Goal: Task Accomplishment & Management: Complete application form

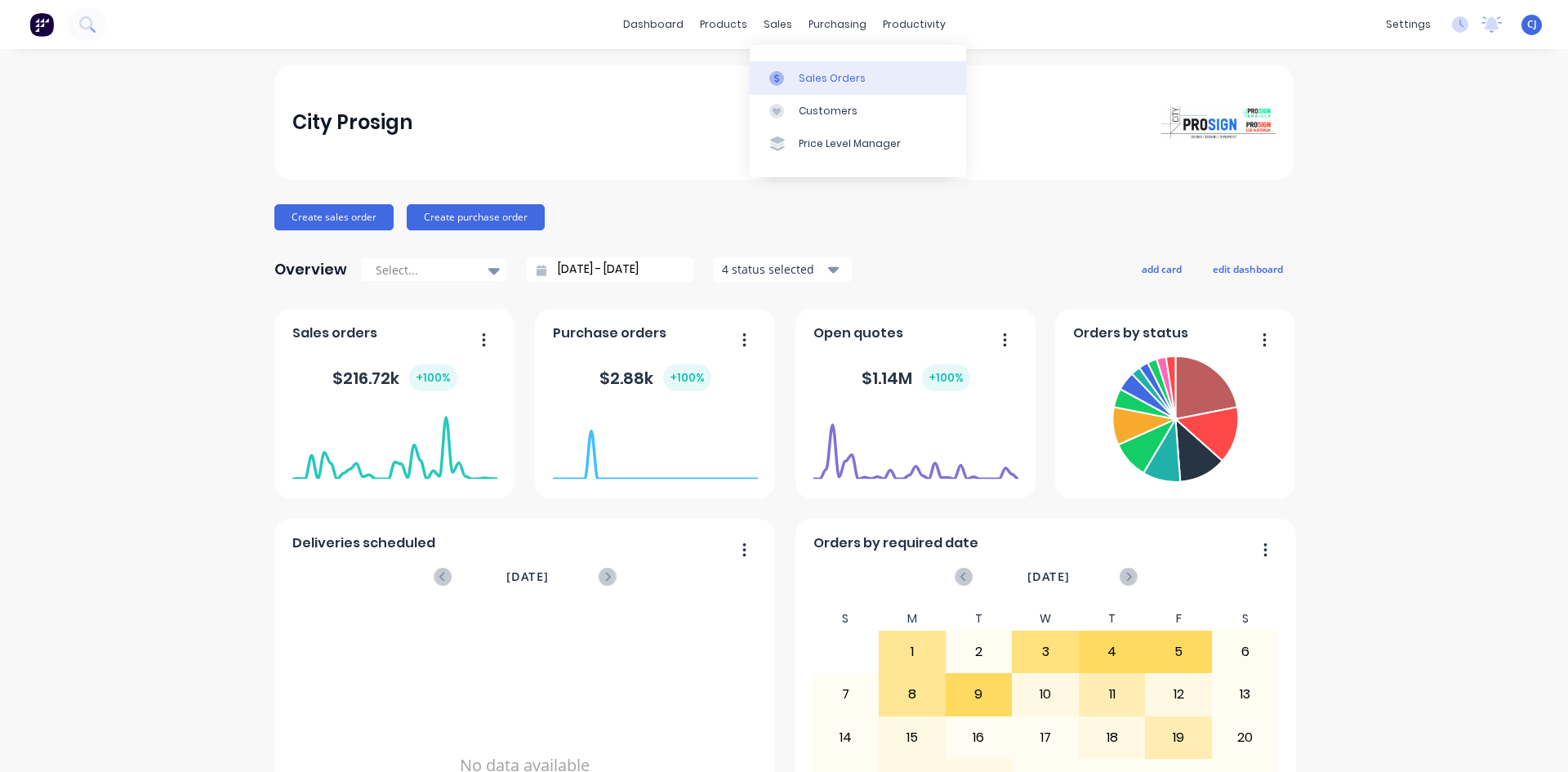
click at [792, 75] on div at bounding box center [781, 77] width 24 height 15
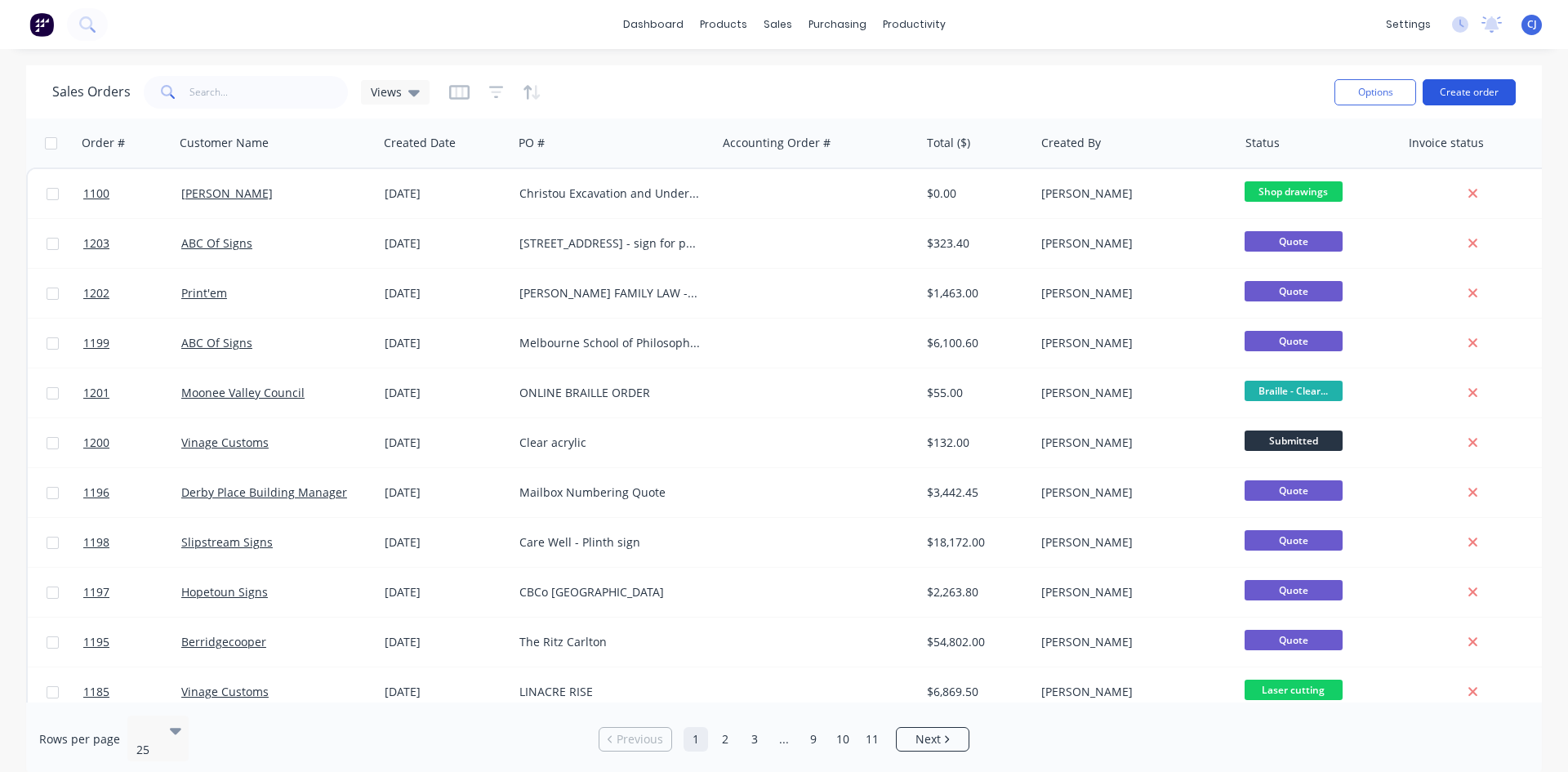
click at [1469, 96] on button "Create order" at bounding box center [1468, 92] width 93 height 26
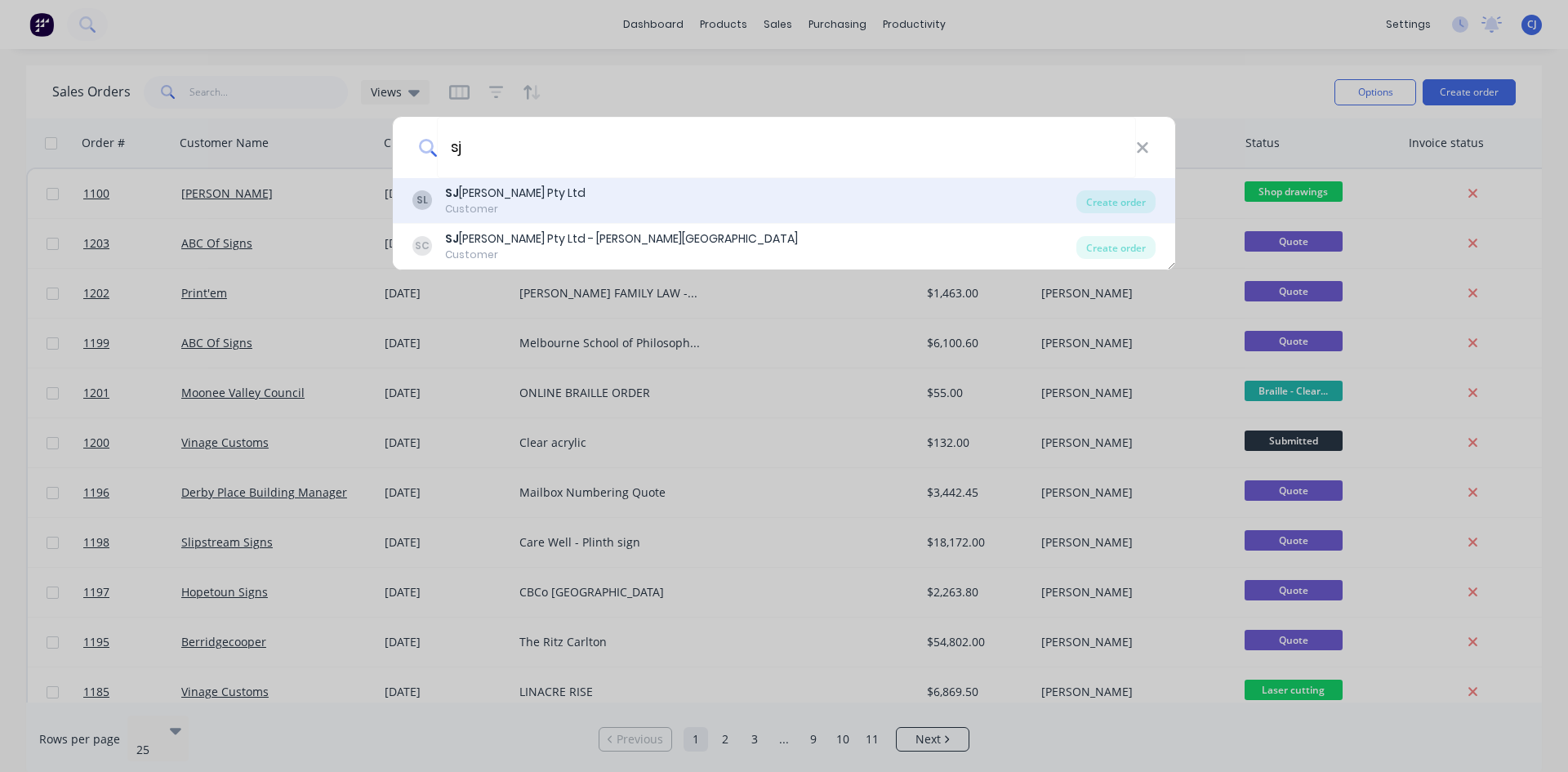
type input "sj"
click at [503, 199] on div "[PERSON_NAME] Pty Ltd" at bounding box center [515, 193] width 140 height 17
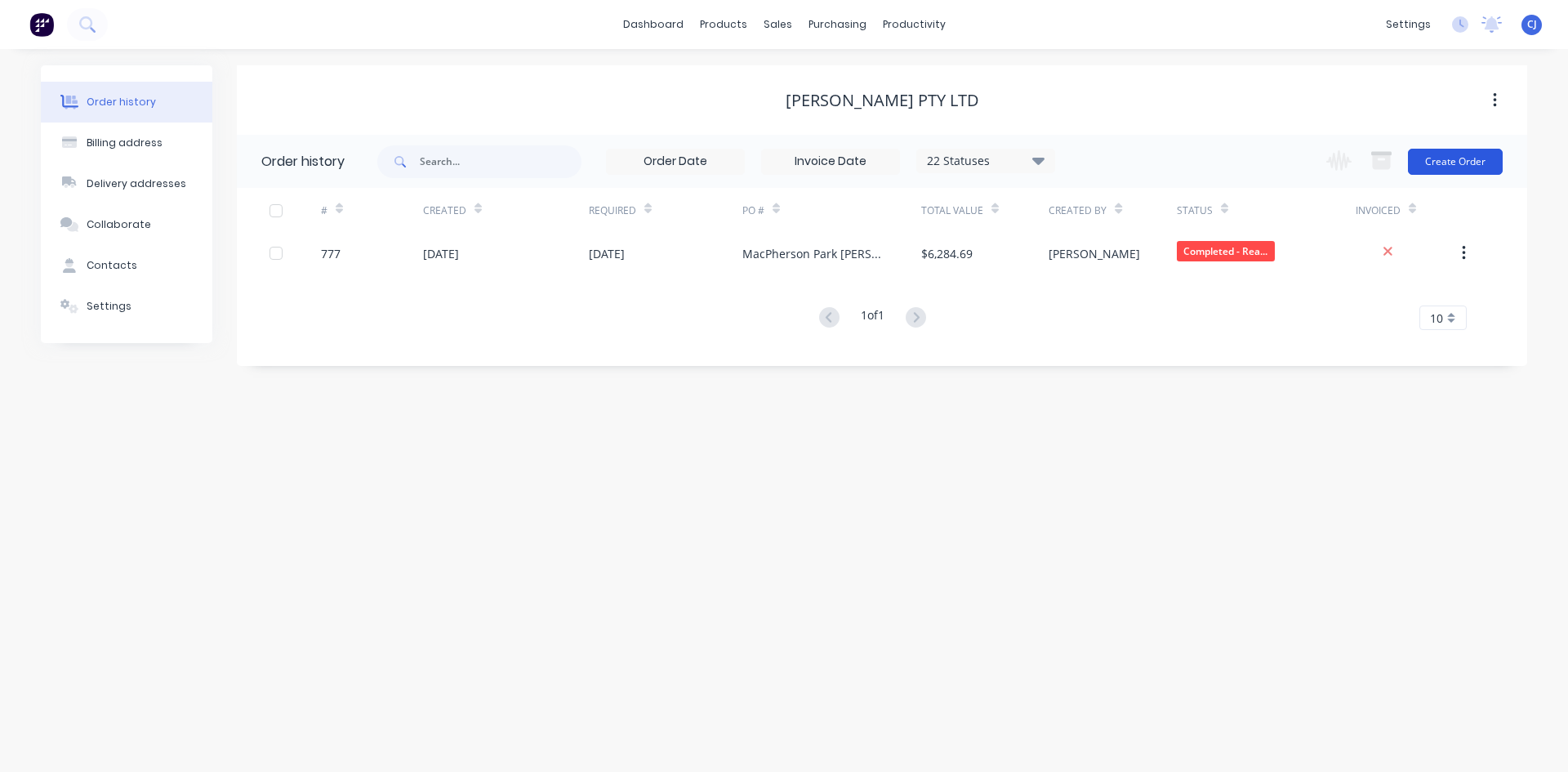
click at [1435, 163] on button "Create Order" at bounding box center [1455, 162] width 95 height 26
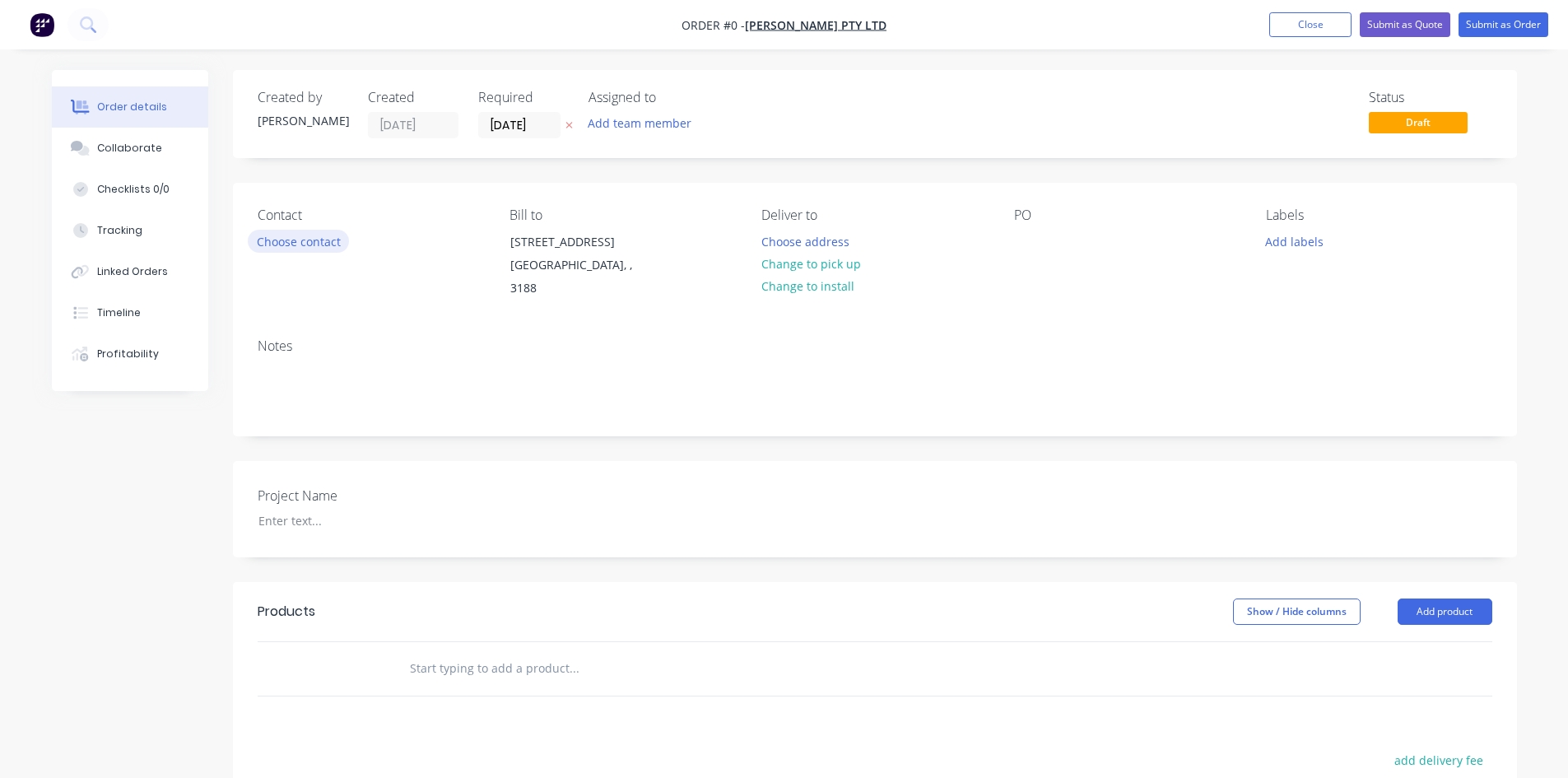
click at [257, 234] on button "Choose contact" at bounding box center [298, 240] width 101 height 22
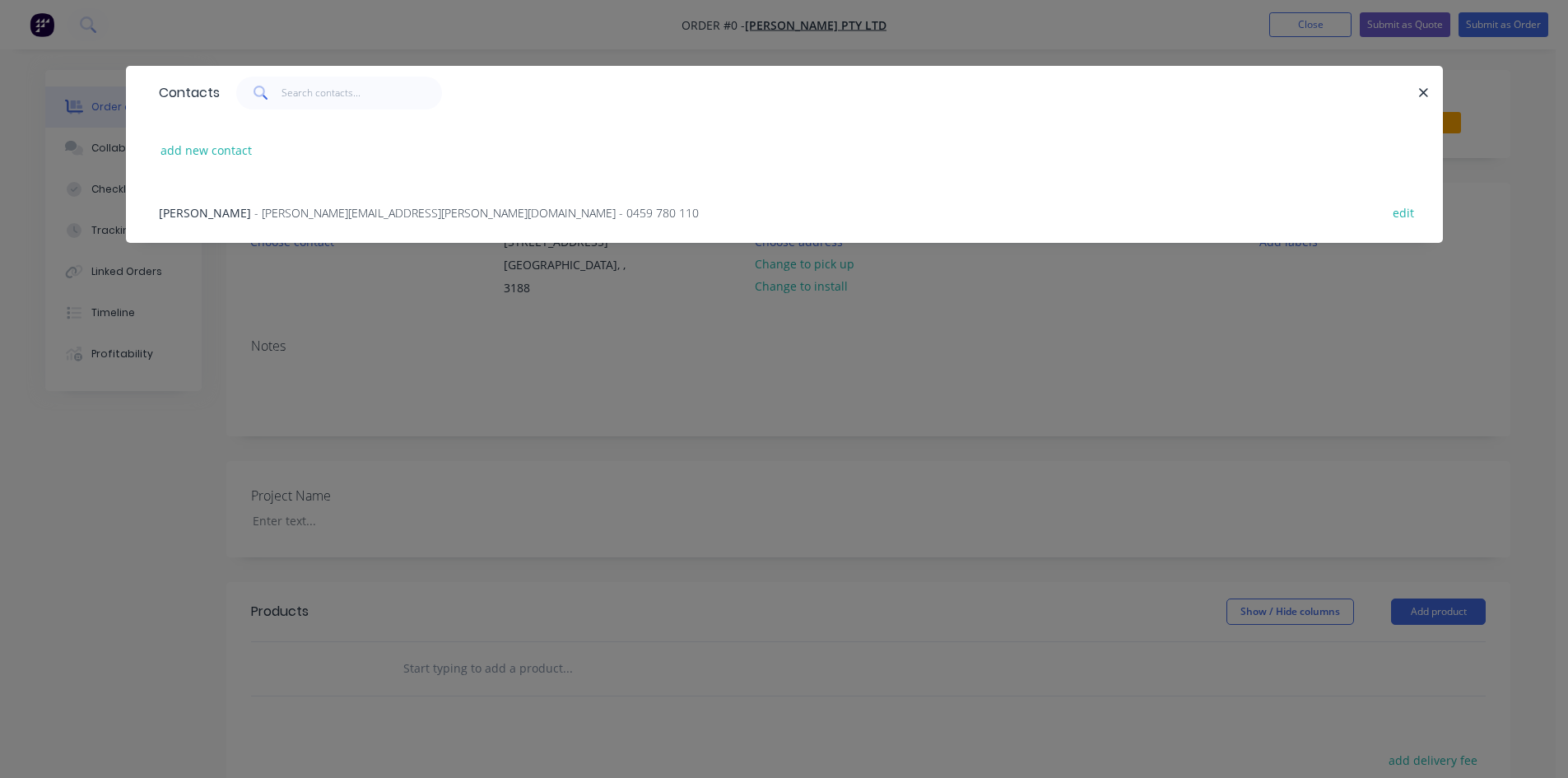
click at [256, 211] on span "- [PERSON_NAME][EMAIL_ADDRESS][PERSON_NAME][DOMAIN_NAME] - 0459 780 110" at bounding box center [477, 213] width 445 height 16
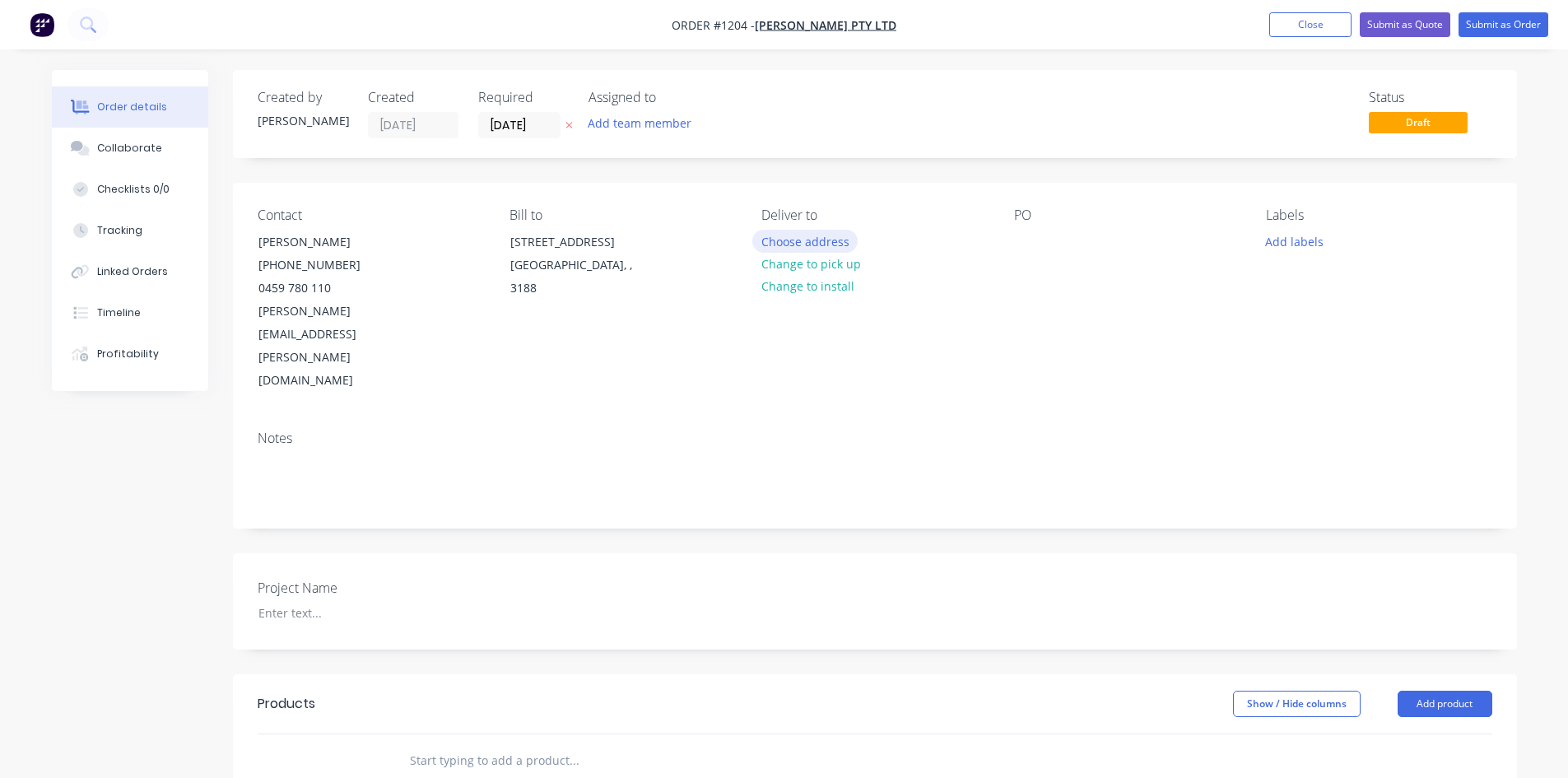
click at [825, 242] on button "Choose address" at bounding box center [804, 240] width 105 height 22
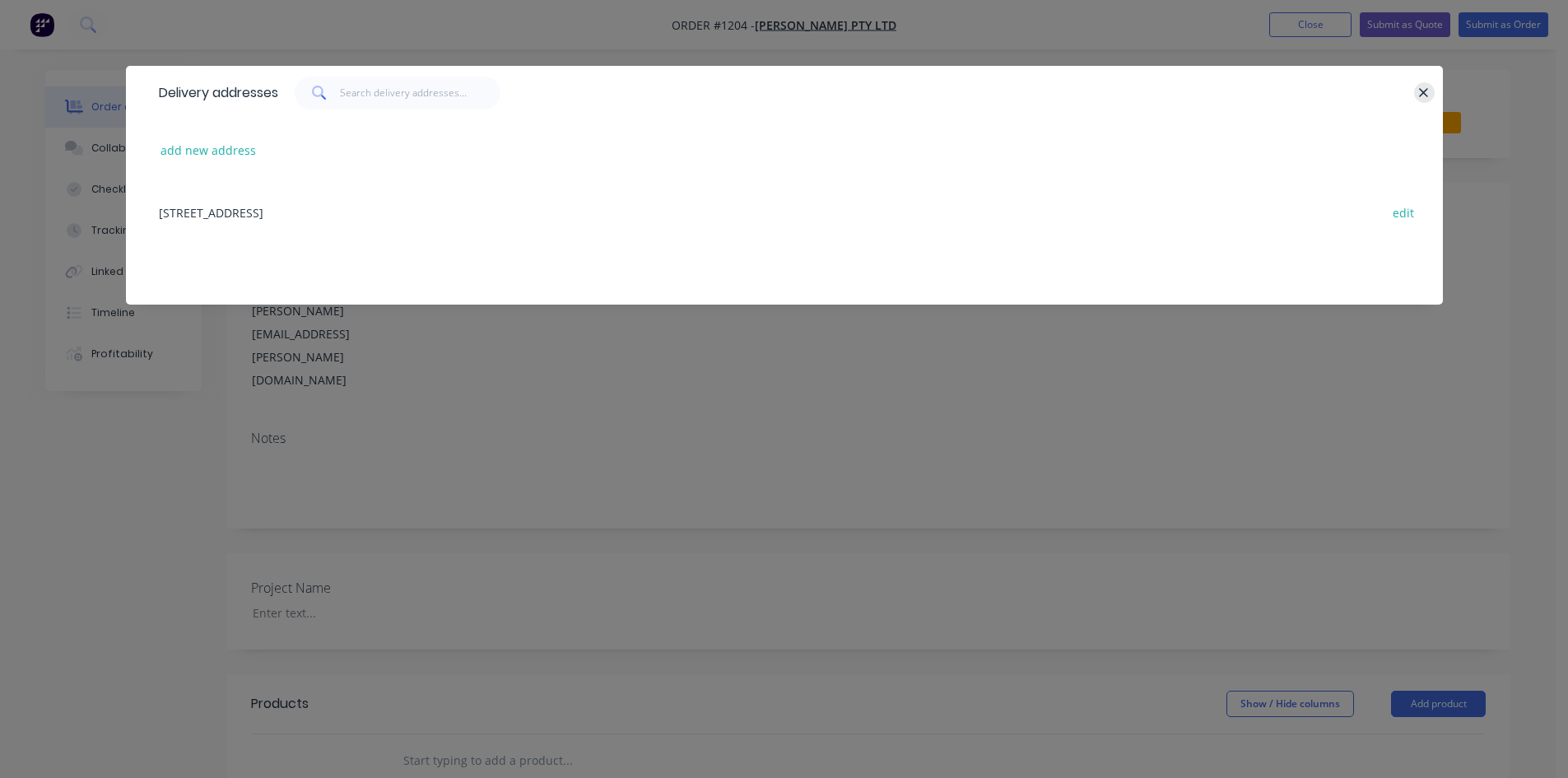
click at [1420, 86] on icon "button" at bounding box center [1423, 93] width 11 height 15
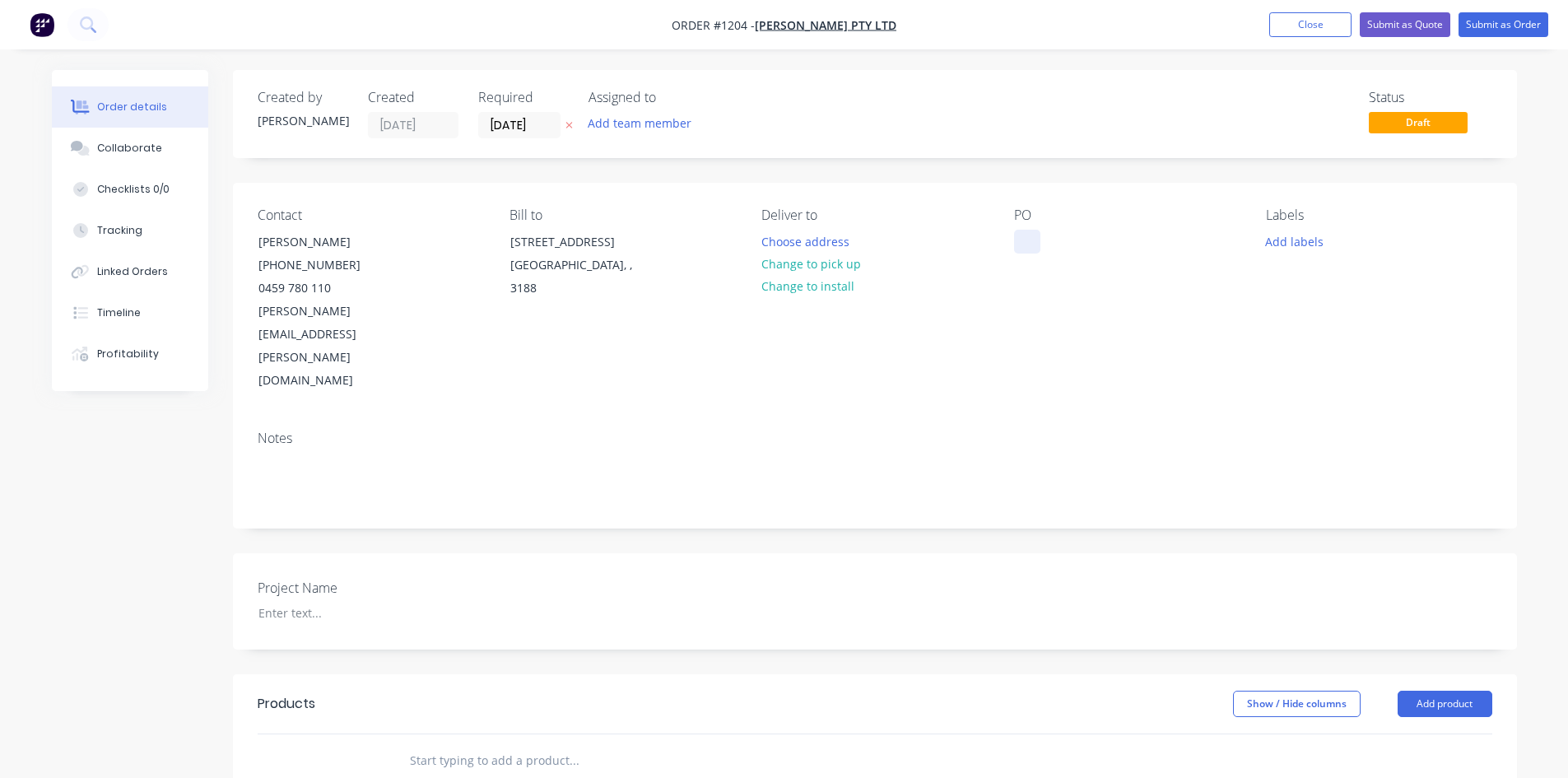
click at [1027, 244] on div at bounding box center [1027, 241] width 26 height 23
click at [1021, 237] on div at bounding box center [1027, 241] width 26 height 23
paste div
click at [438, 744] on input "text" at bounding box center [574, 760] width 330 height 33
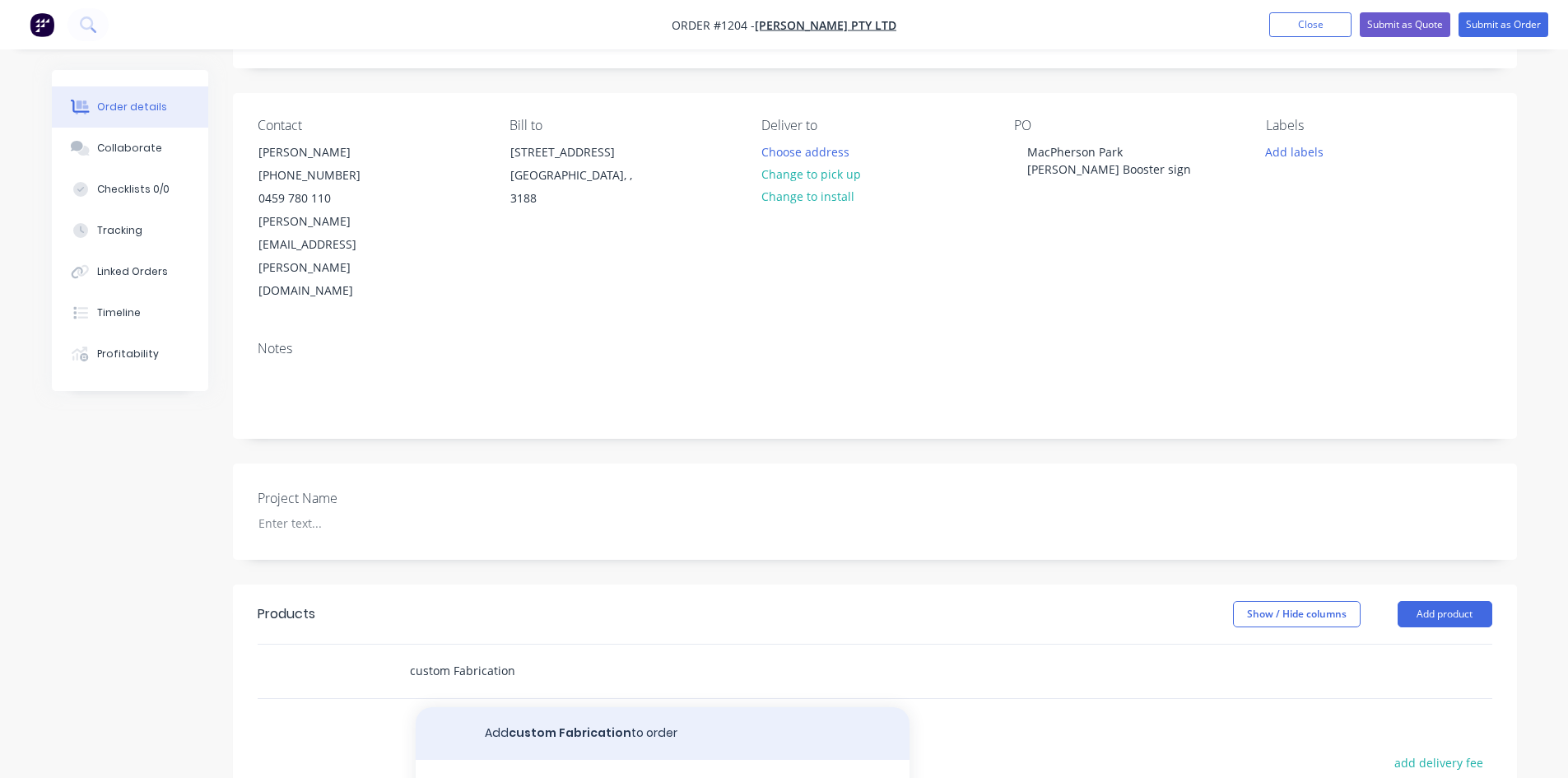
scroll to position [247, 0]
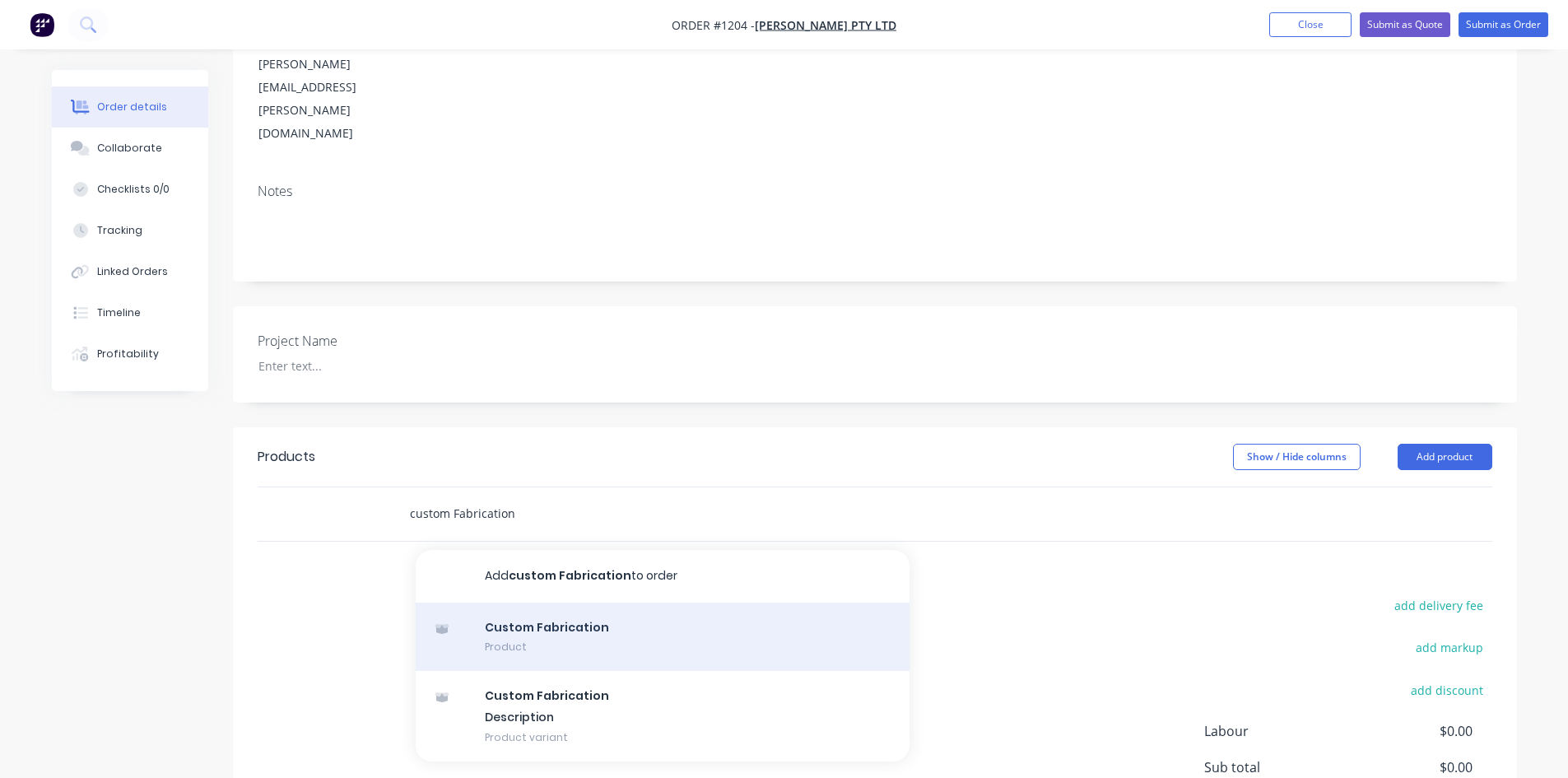
type input "custom Fabrication"
click at [538, 603] on div "Custom Fabrication Product" at bounding box center [662, 637] width 493 height 69
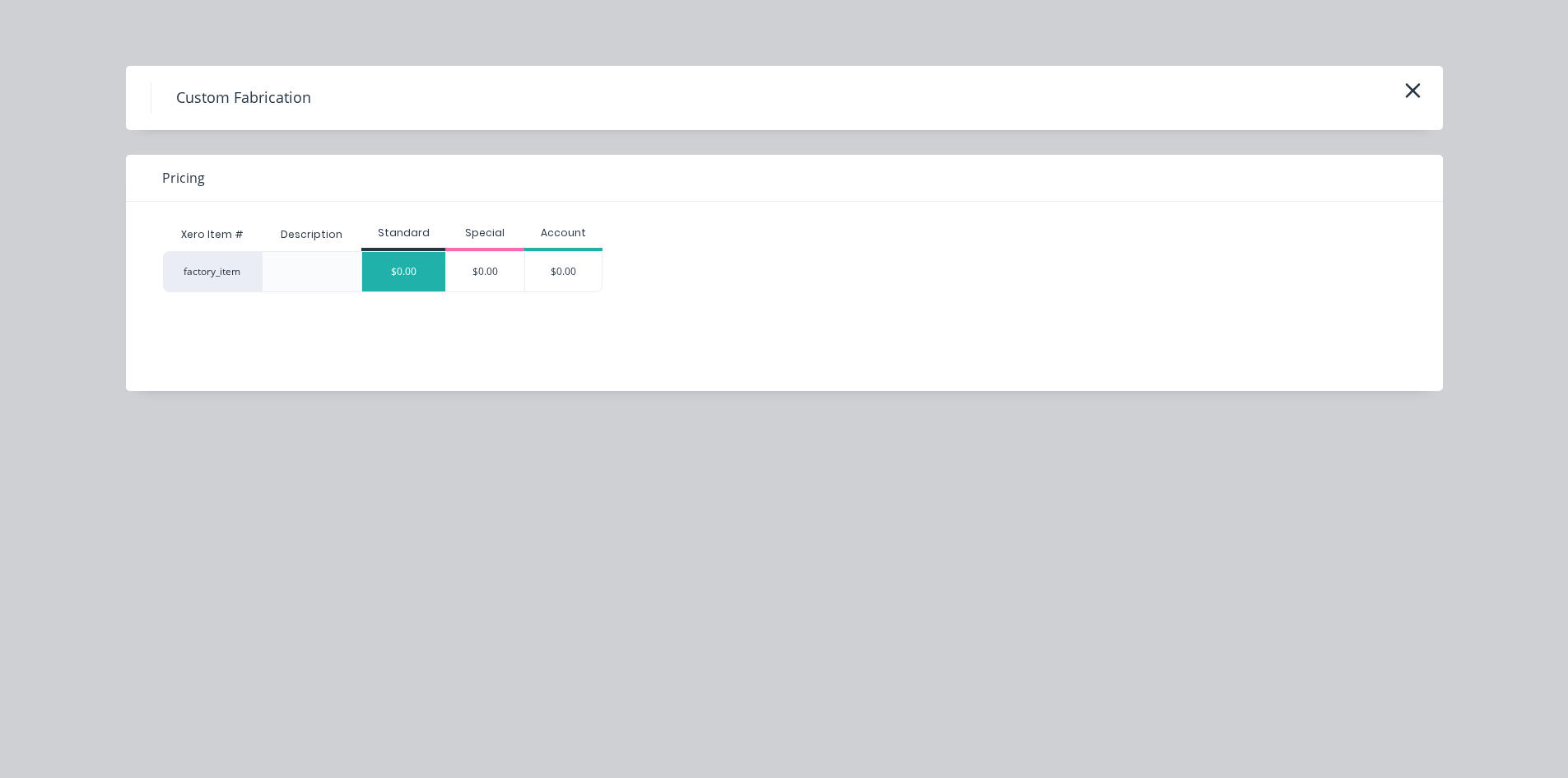
click at [398, 275] on div "$0.00" at bounding box center [403, 271] width 83 height 40
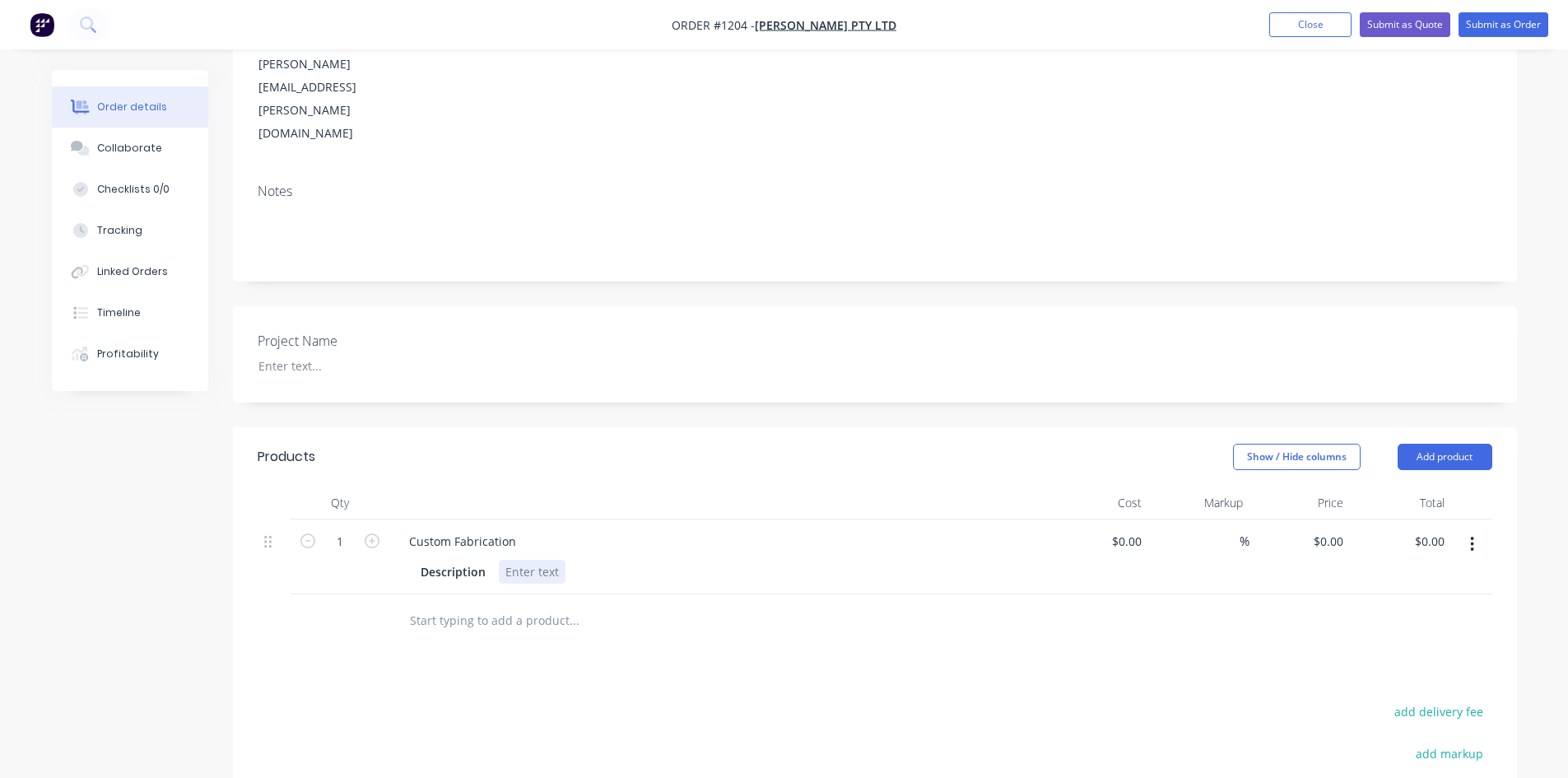
click at [549, 560] on div at bounding box center [532, 571] width 66 height 23
drag, startPoint x: 515, startPoint y: 473, endPoint x: 393, endPoint y: 466, distance: 122.2
click at [393, 520] on div "Custom Fabrication Description" at bounding box center [718, 557] width 658 height 75
click at [528, 560] on div at bounding box center [532, 571] width 66 height 23
click at [531, 560] on div at bounding box center [532, 571] width 66 height 23
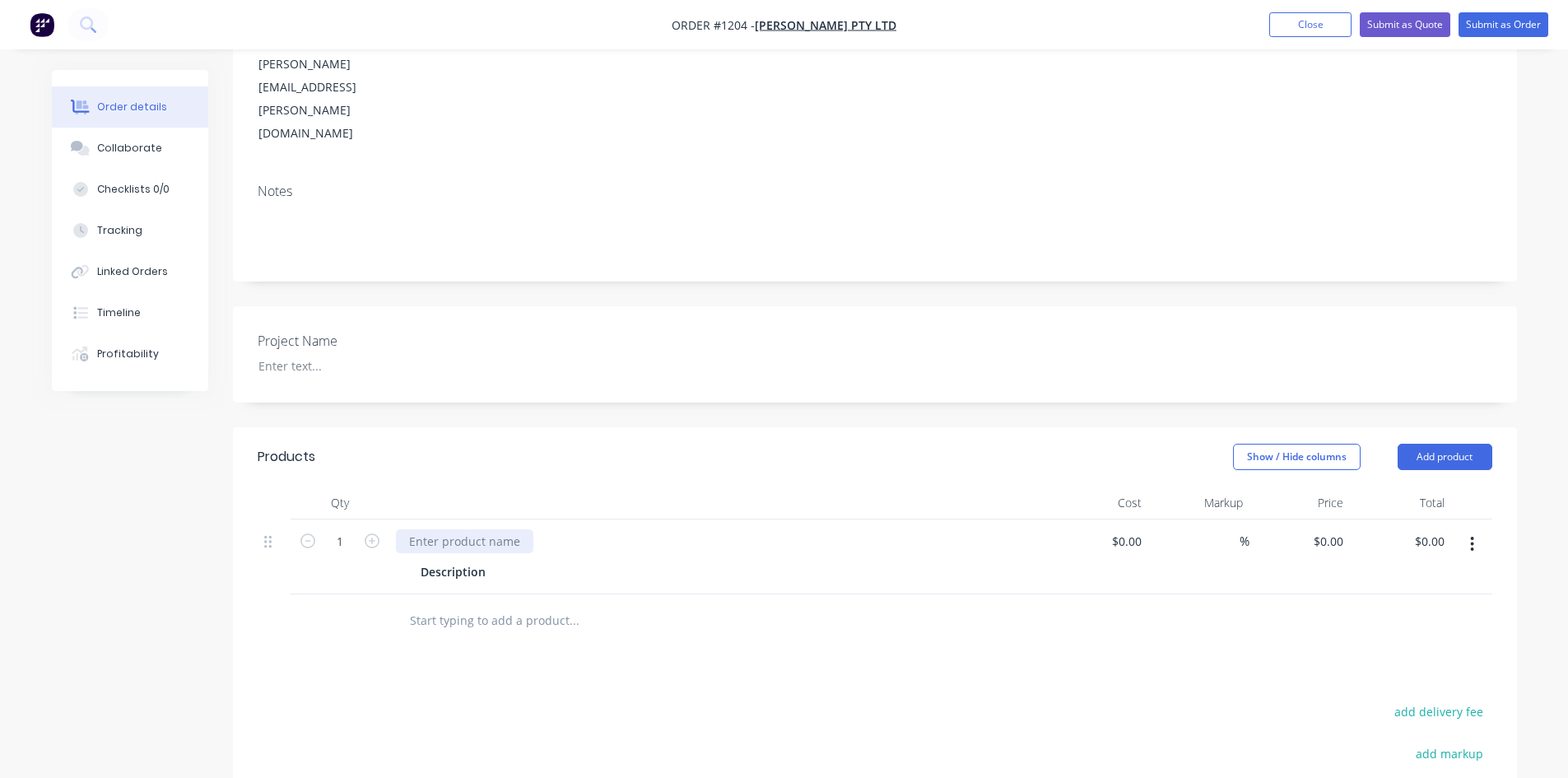
click at [478, 529] on div at bounding box center [464, 541] width 137 height 23
click at [493, 560] on div "Description" at bounding box center [716, 571] width 603 height 23
click at [504, 560] on div at bounding box center [511, 571] width 24 height 23
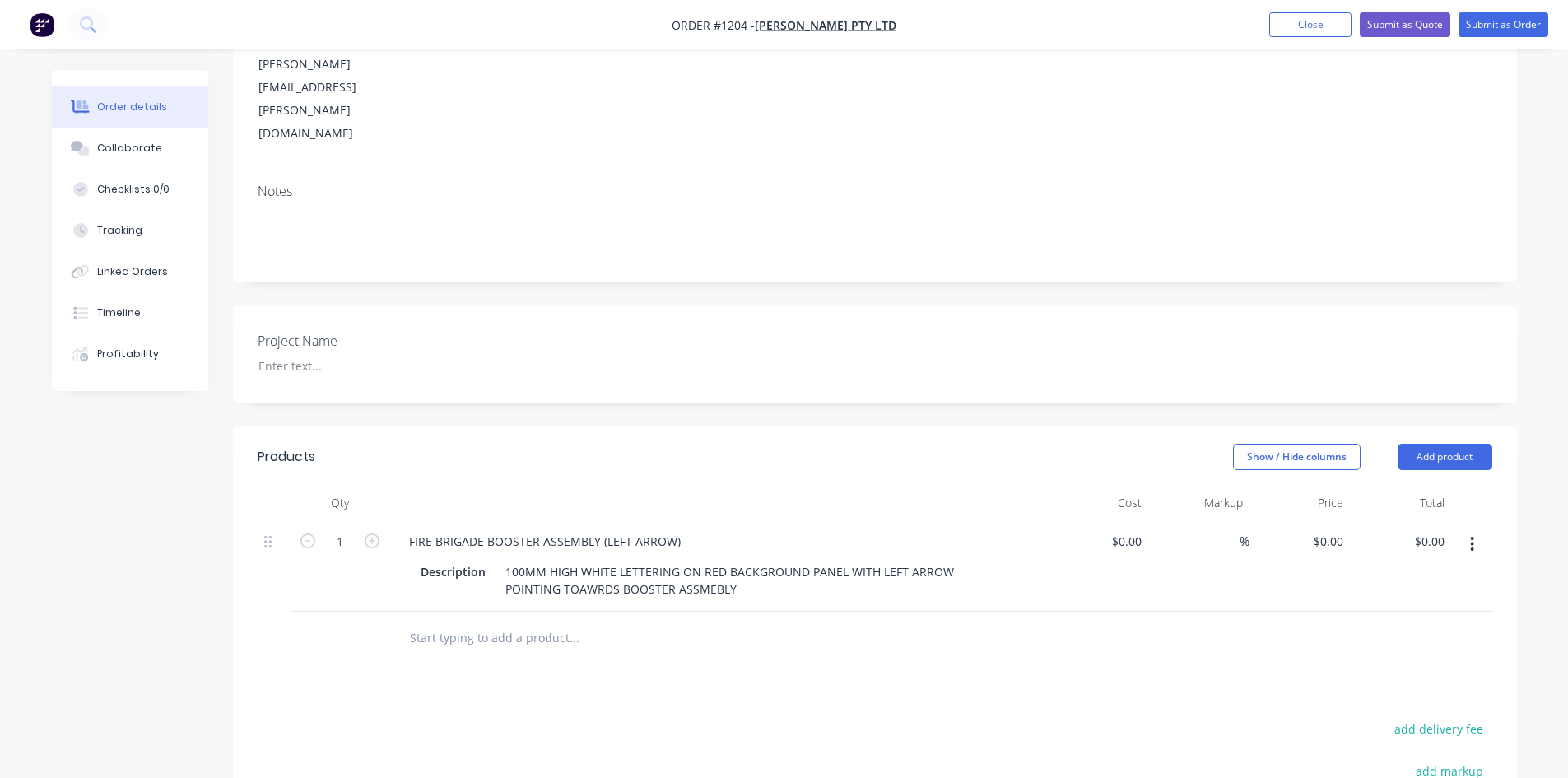
click at [585, 608] on div "Products Show / Hide columns Add product Qty Cost Markup Price Total 1 FIRE BRI…" at bounding box center [875, 743] width 1284 height 633
click at [1136, 529] on input at bounding box center [1129, 541] width 38 height 23
type input "$50.00"
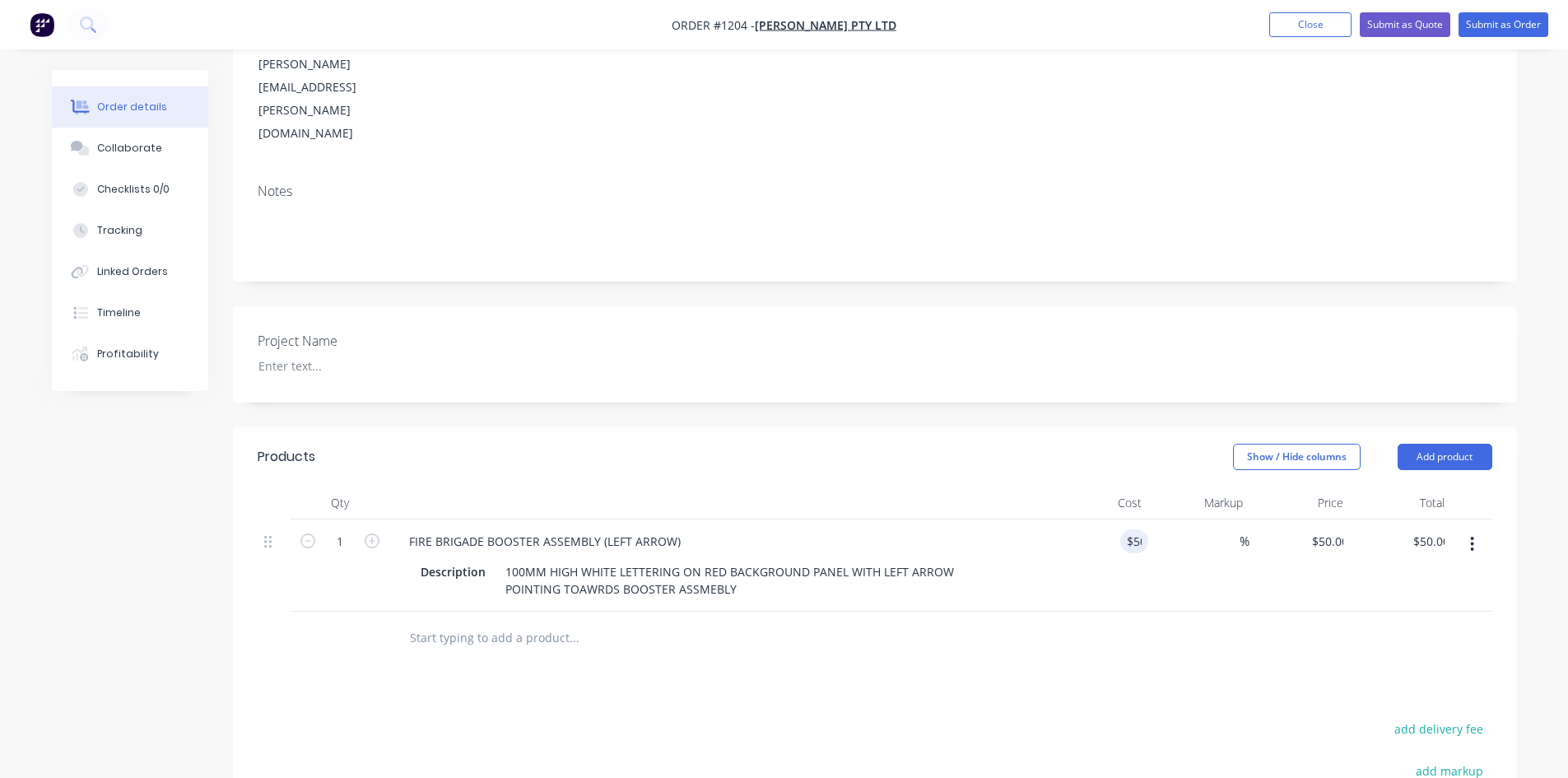
click at [1112, 427] on header "Products Show / Hide columns Add product" at bounding box center [875, 456] width 1284 height 59
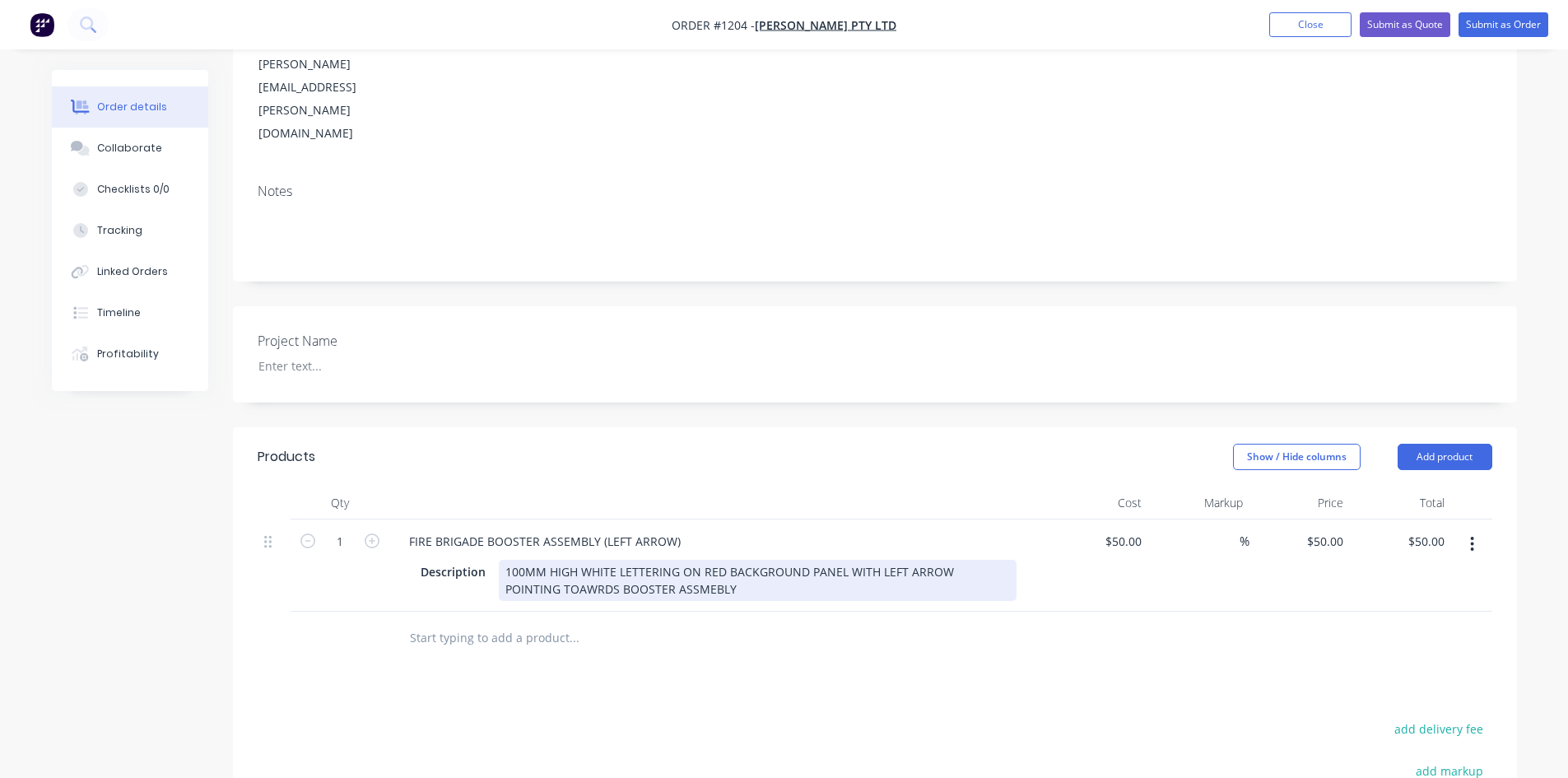
click at [679, 560] on div "100MM HIGH WHITE LETTERING ON RED BACKGROUND PANEL WITH LEFT ARROW POINTING TOA…" at bounding box center [758, 580] width 518 height 41
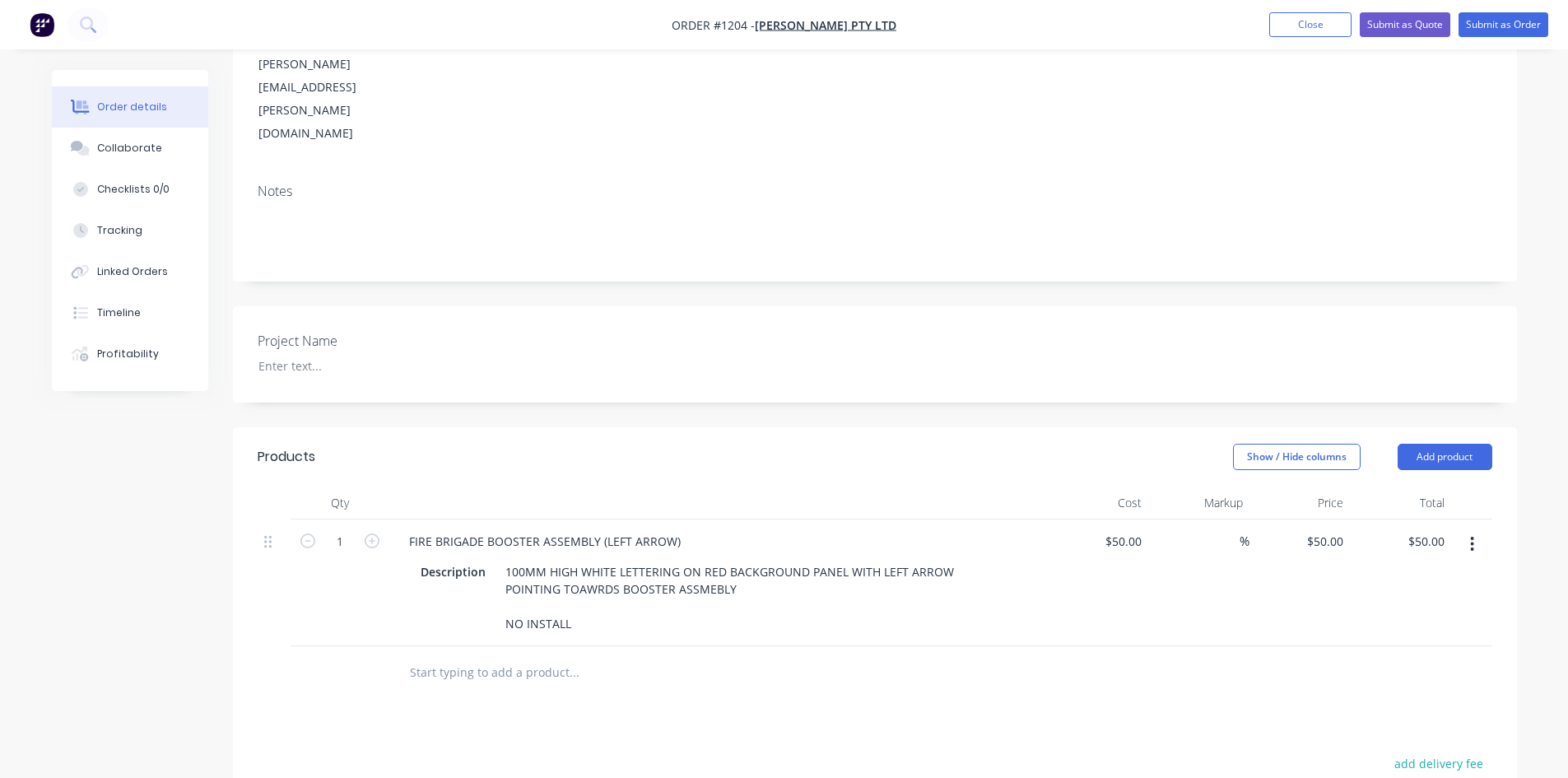
click at [1518, 31] on button "Submit as Order" at bounding box center [1504, 24] width 90 height 24
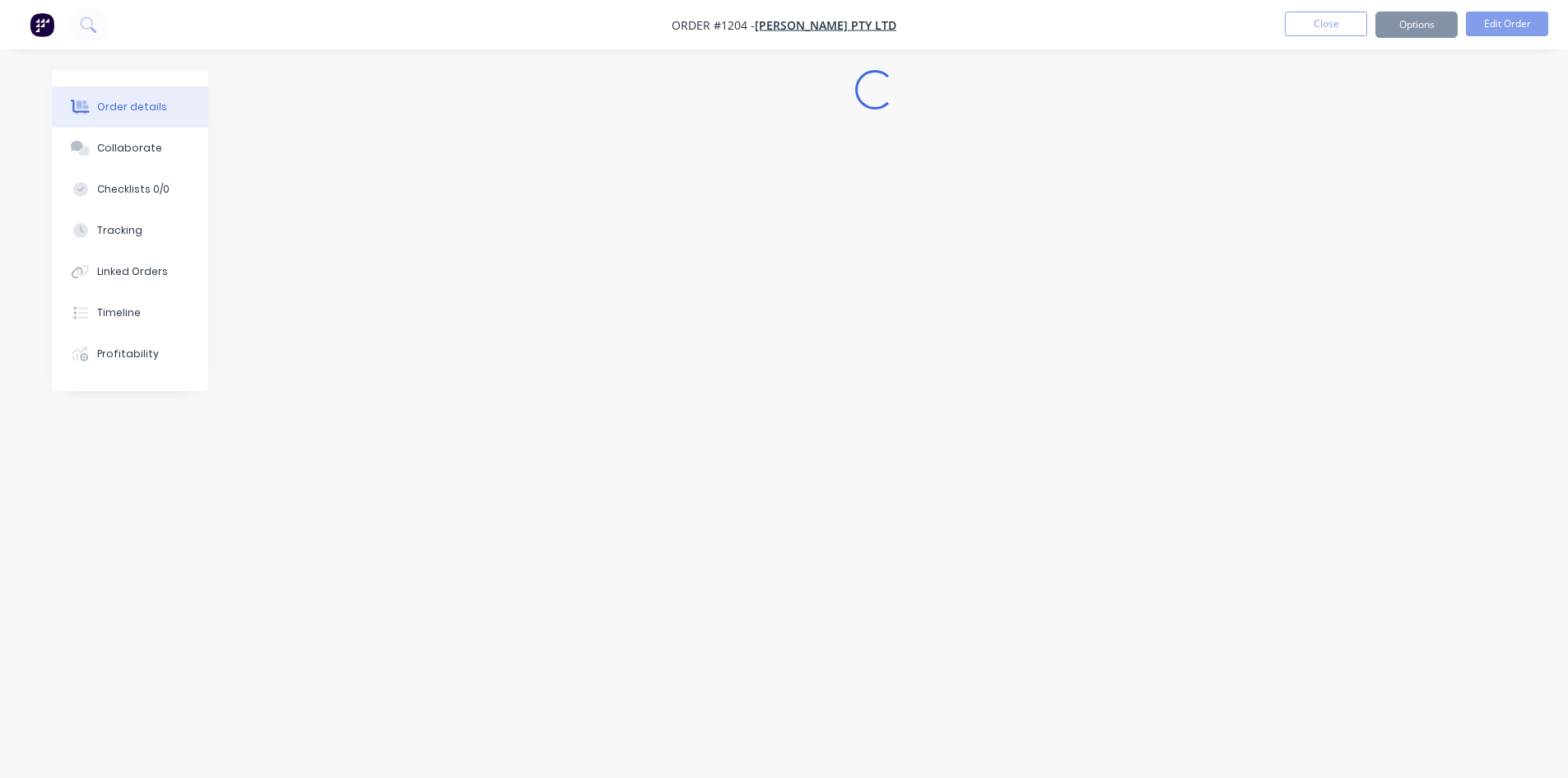
scroll to position [0, 0]
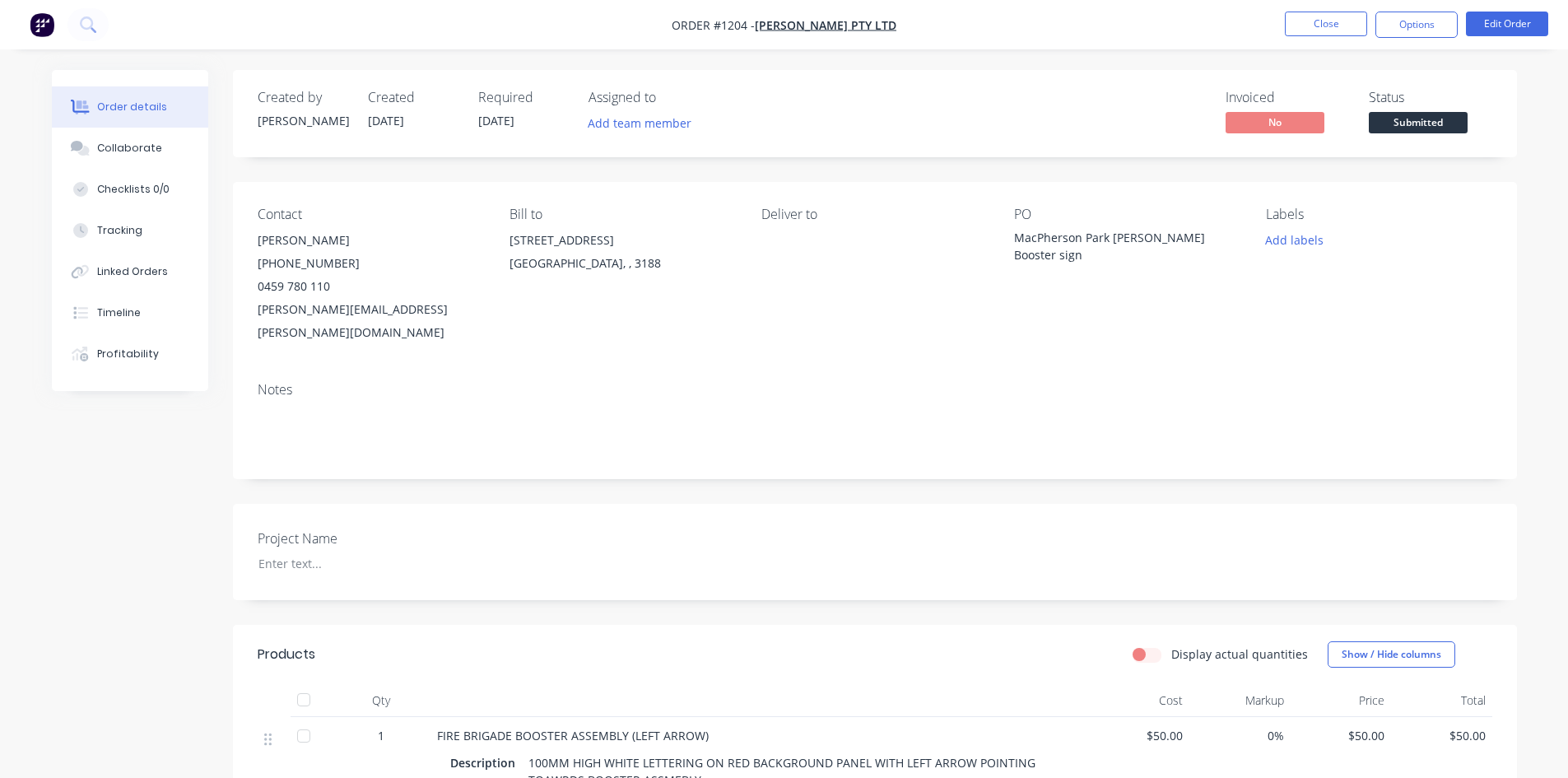
click at [1408, 117] on span "Submitted" at bounding box center [1418, 122] width 98 height 20
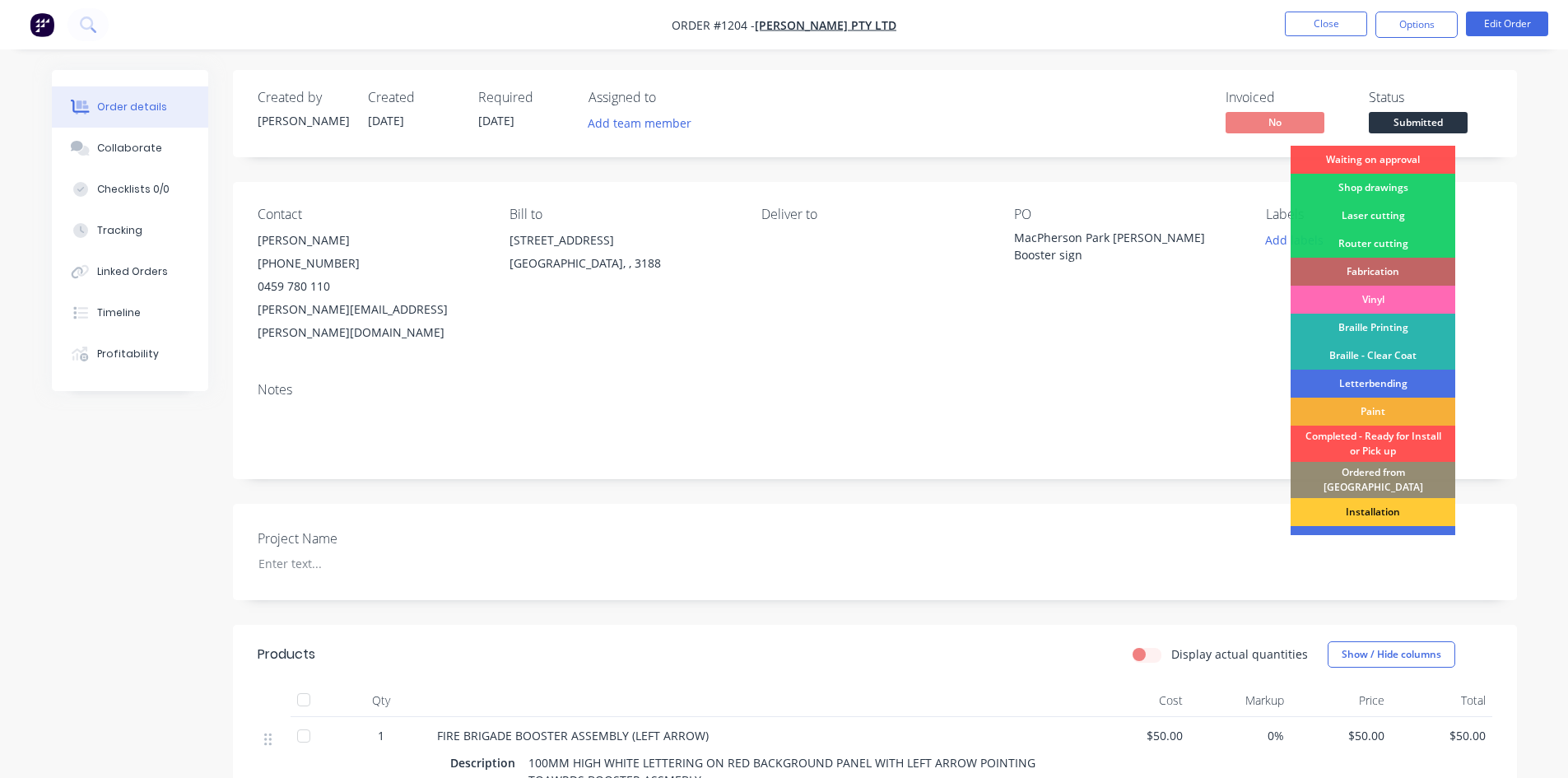
click at [1365, 298] on div "Vinyl" at bounding box center [1373, 299] width 165 height 28
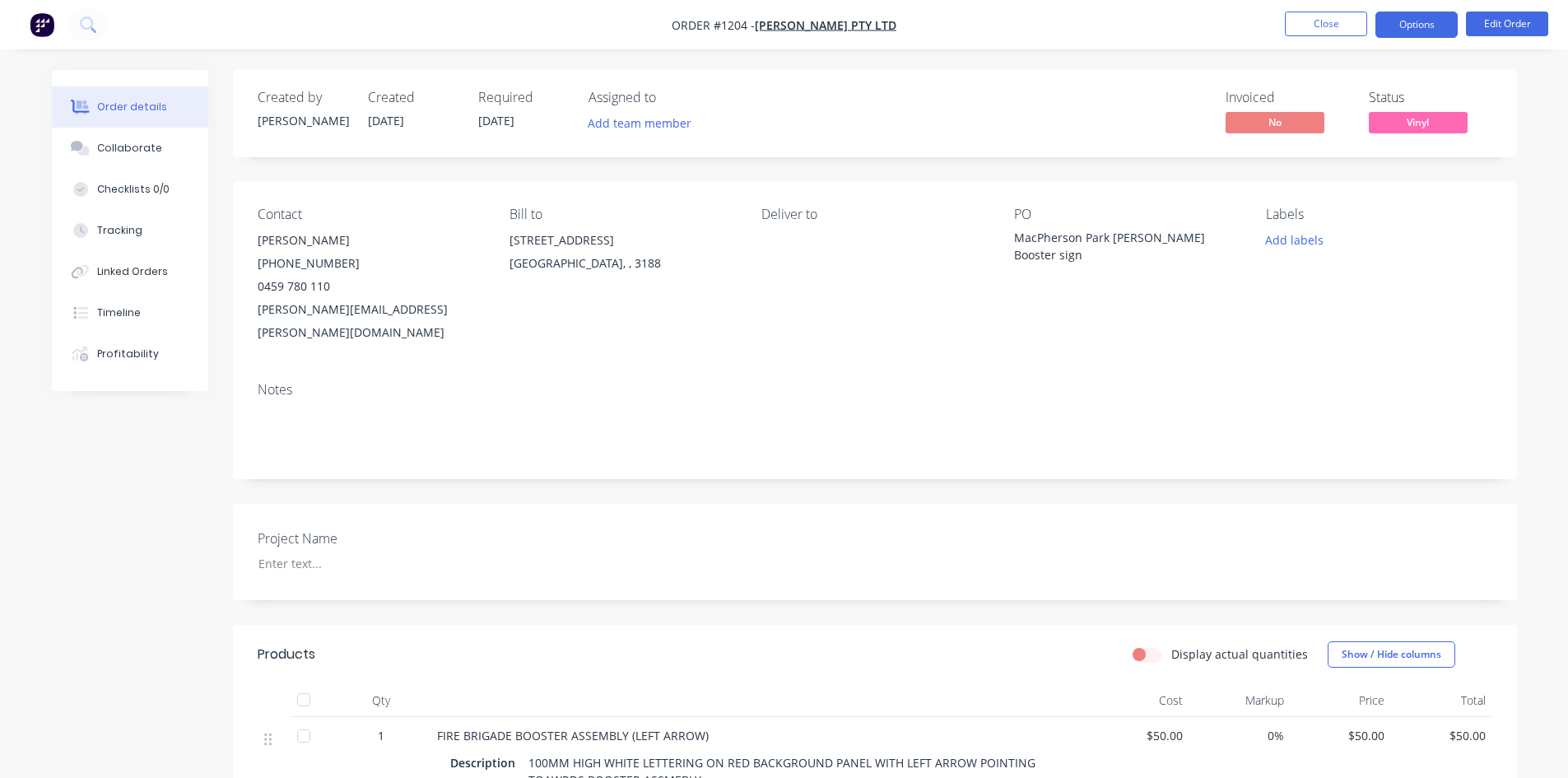
click at [1414, 24] on button "Options" at bounding box center [1416, 24] width 82 height 26
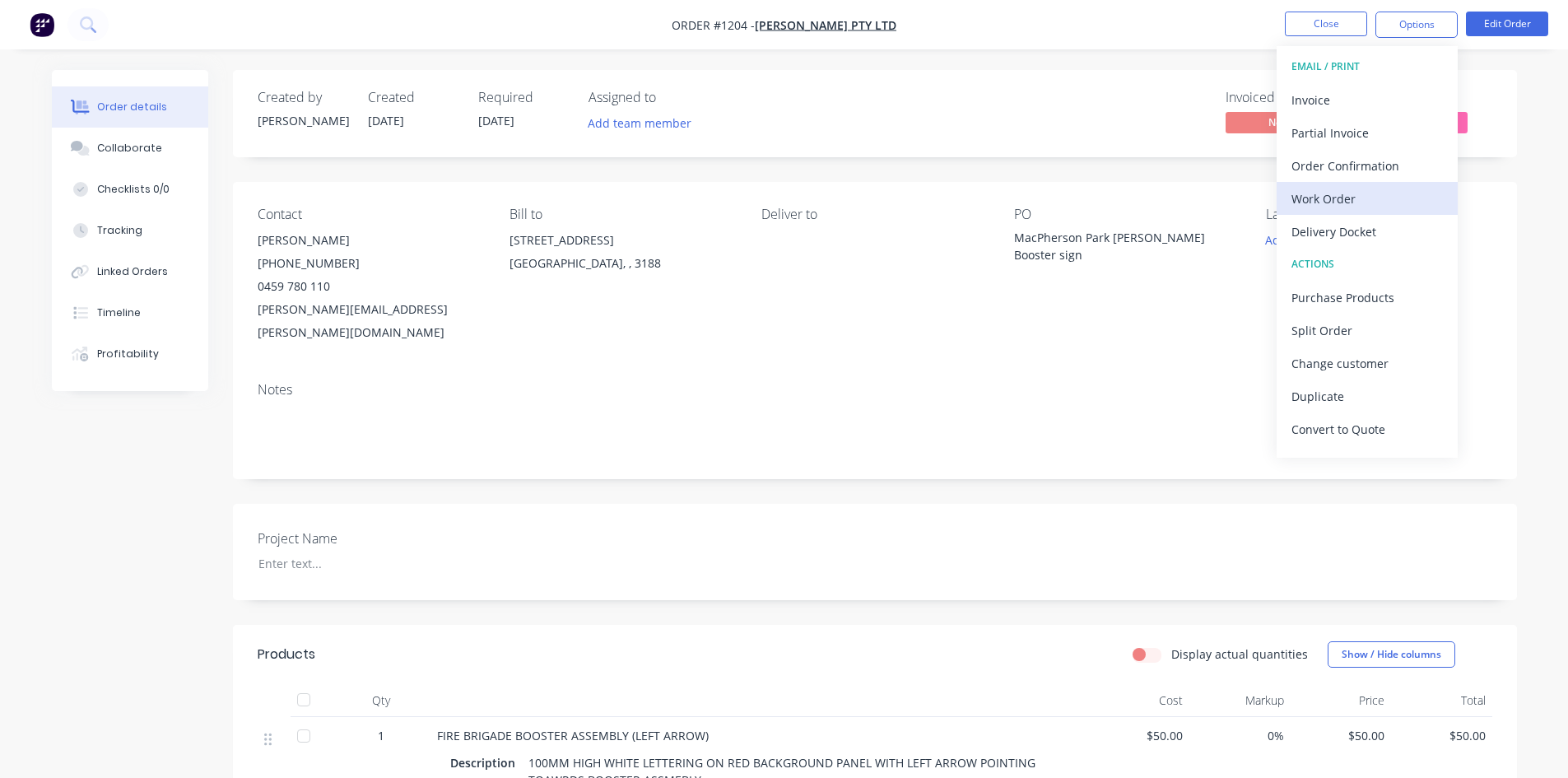
click at [1336, 201] on div "Work Order" at bounding box center [1366, 199] width 151 height 23
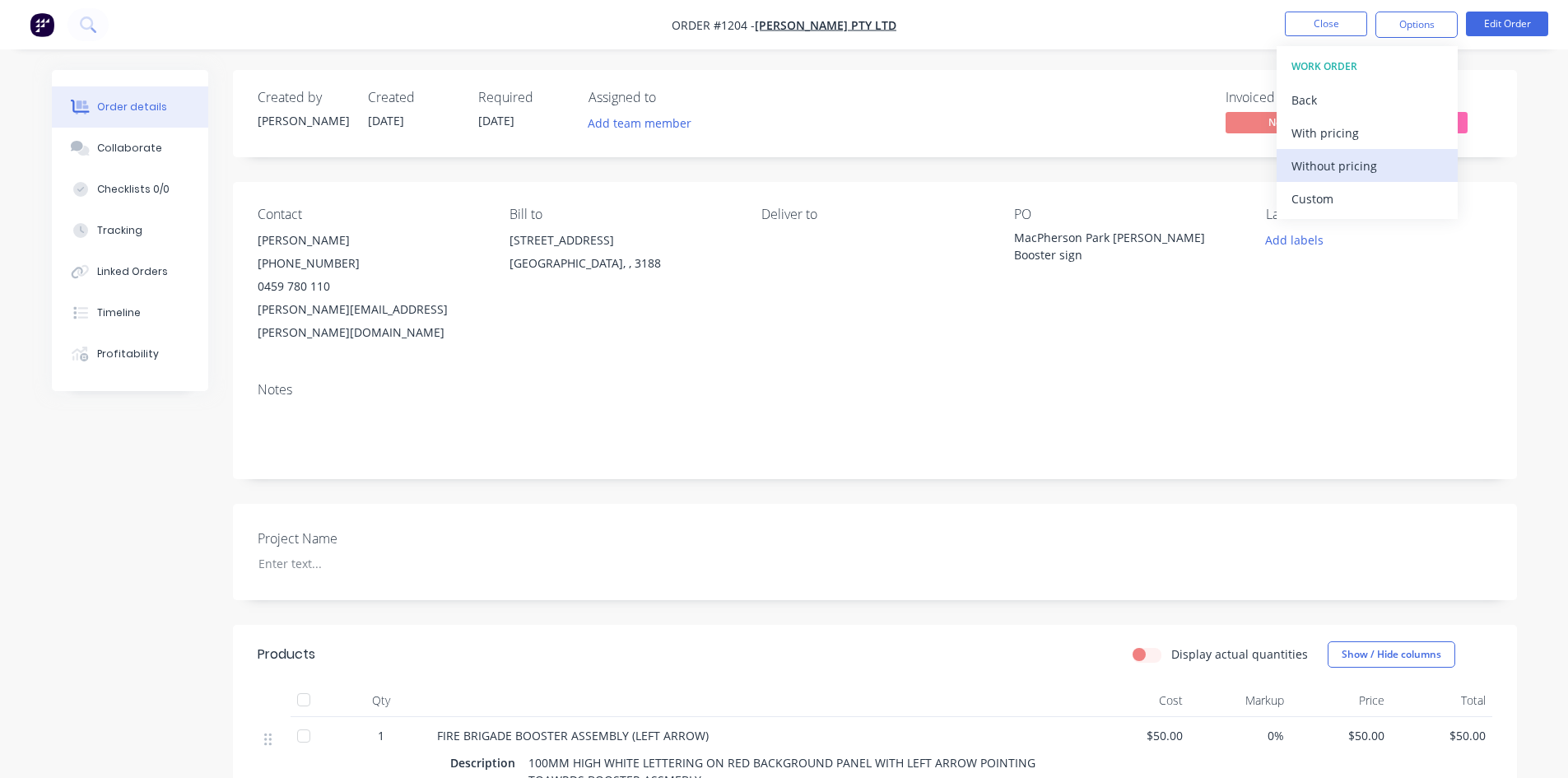
click at [1374, 162] on div "Without pricing" at bounding box center [1366, 166] width 151 height 23
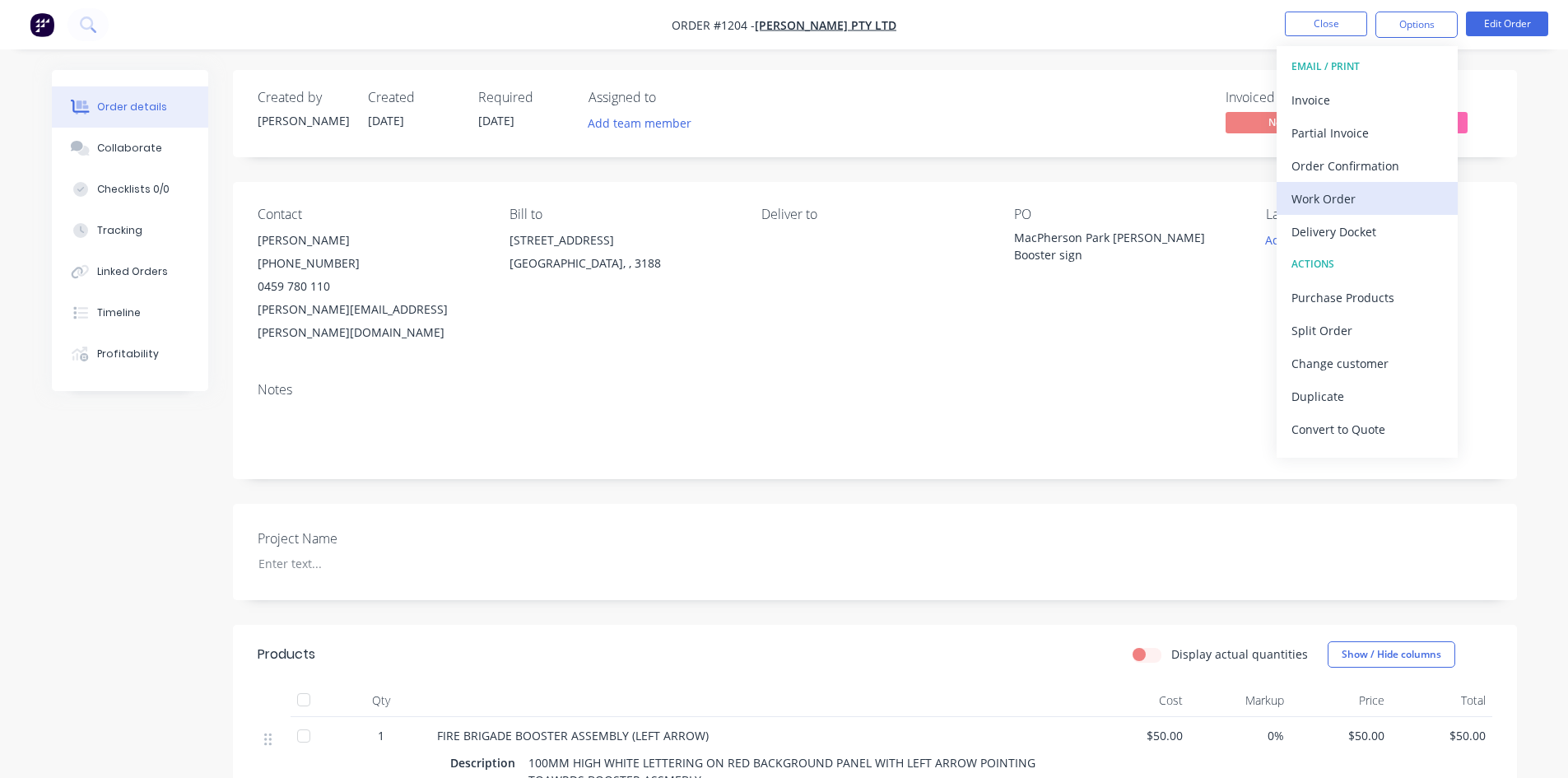
click at [1365, 198] on div "Work Order" at bounding box center [1366, 199] width 151 height 23
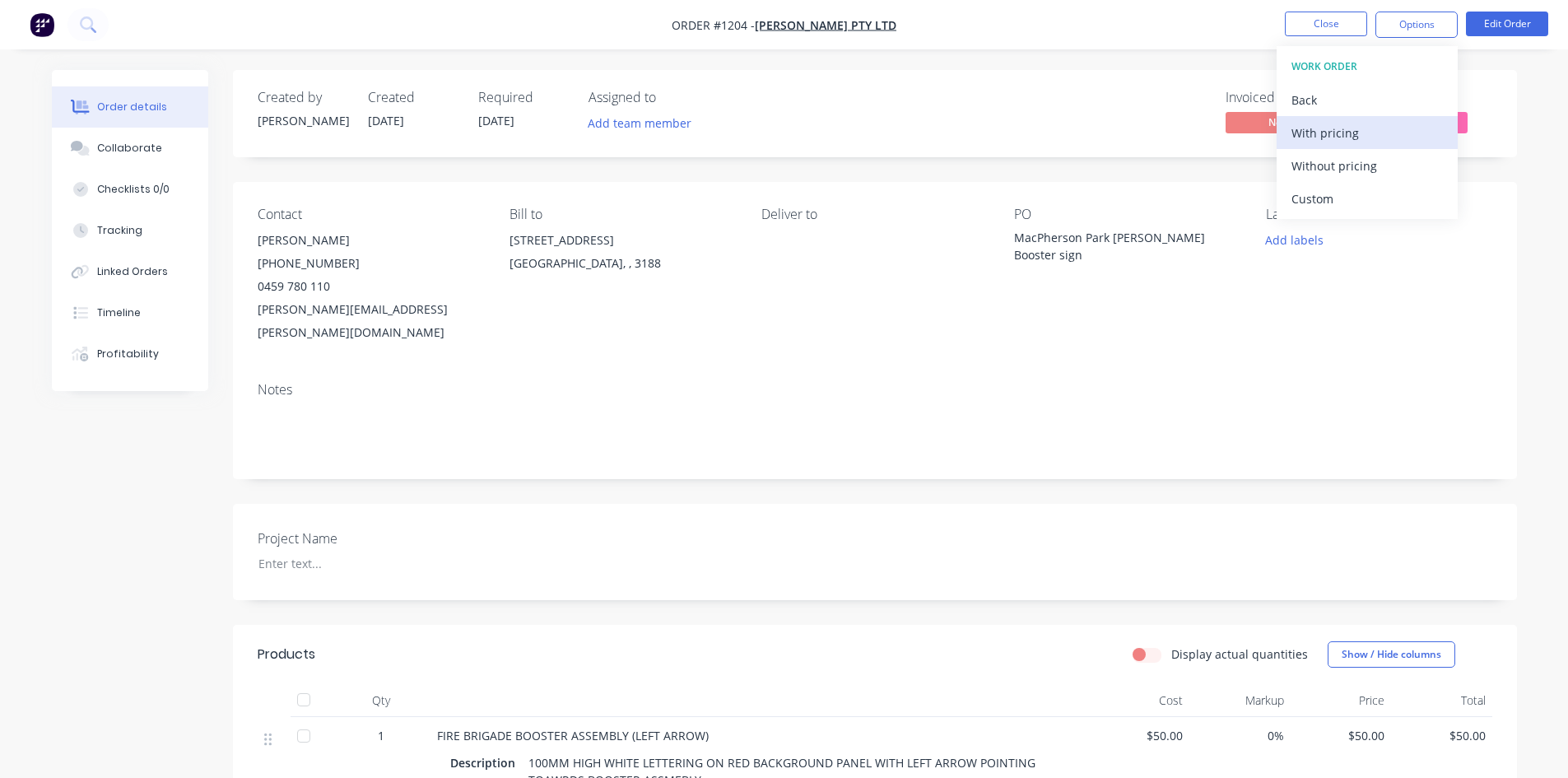
click at [1365, 141] on div "With pricing" at bounding box center [1366, 133] width 151 height 23
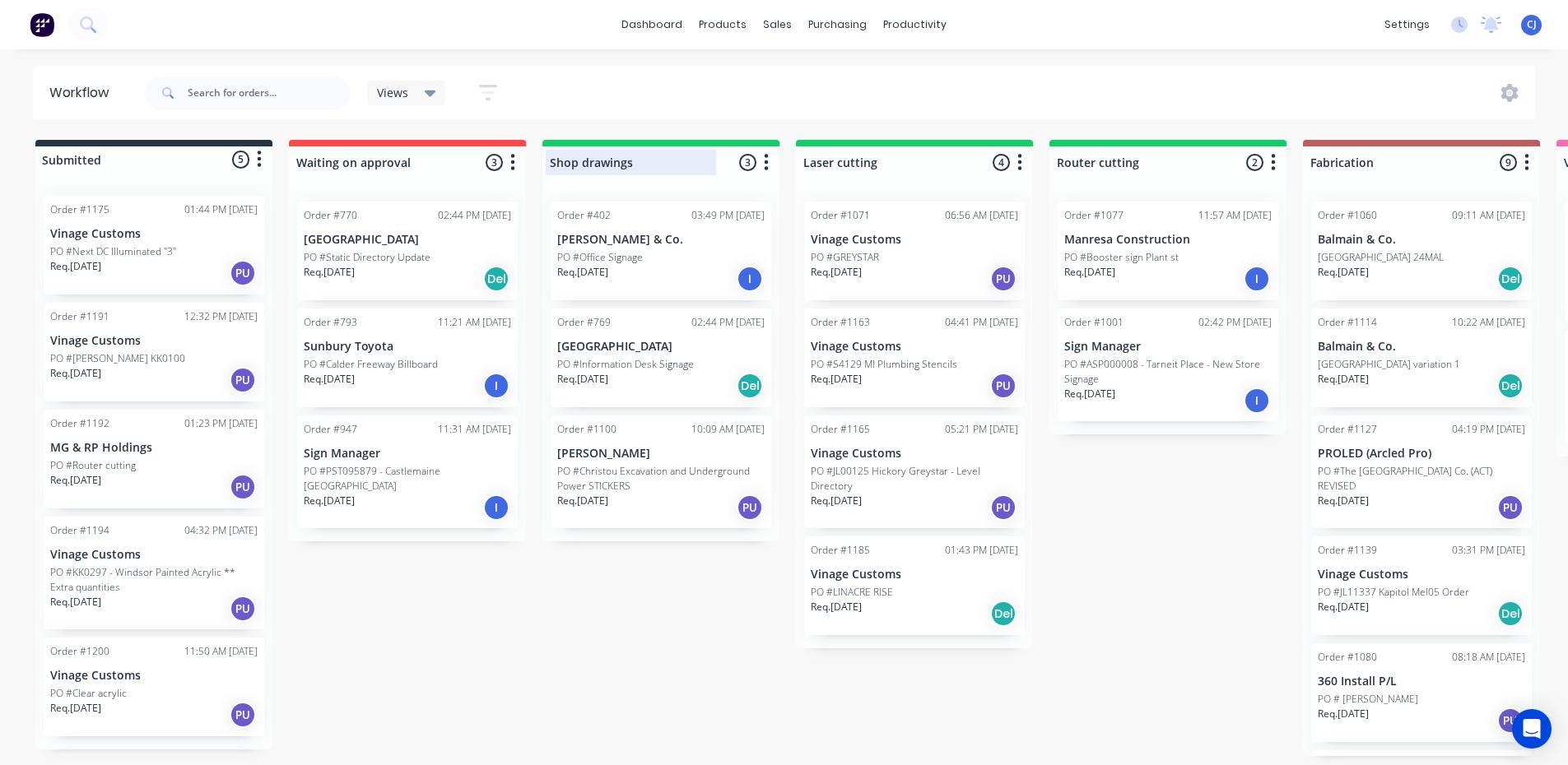
scroll to position [3, 0]
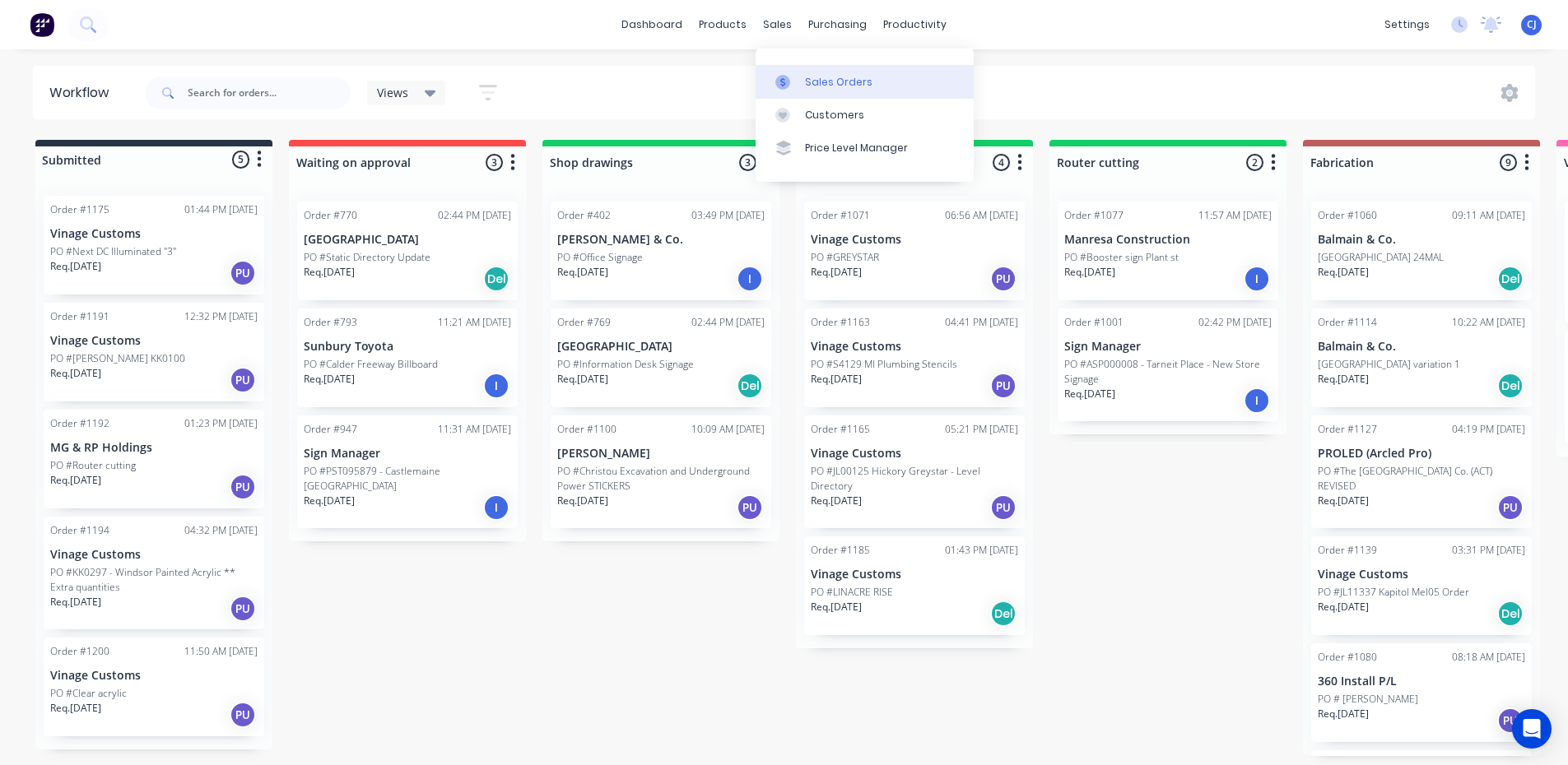
click at [816, 75] on div "Sales Orders" at bounding box center [839, 82] width 67 height 15
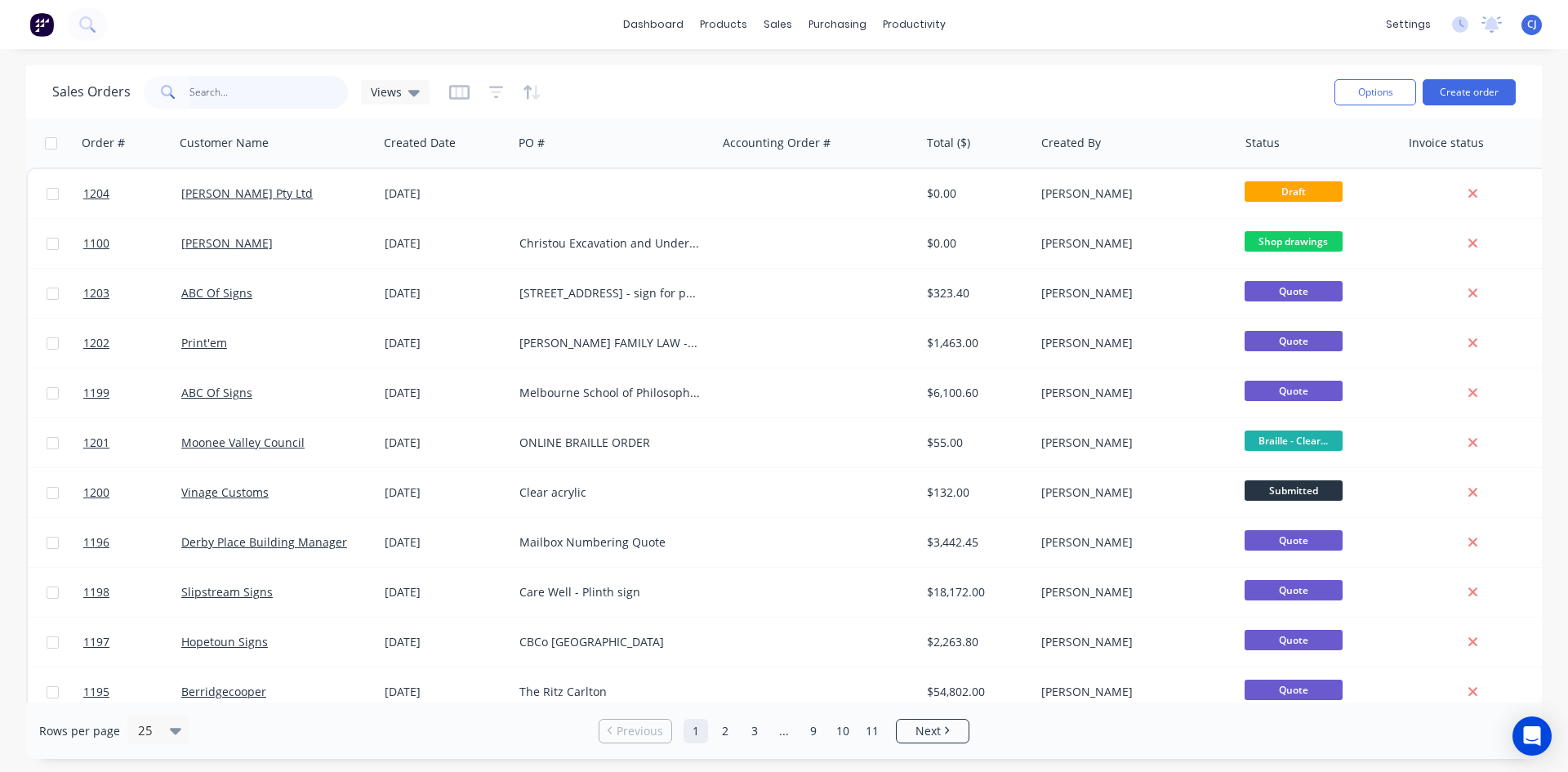
click at [272, 78] on input "text" at bounding box center [269, 92] width 160 height 33
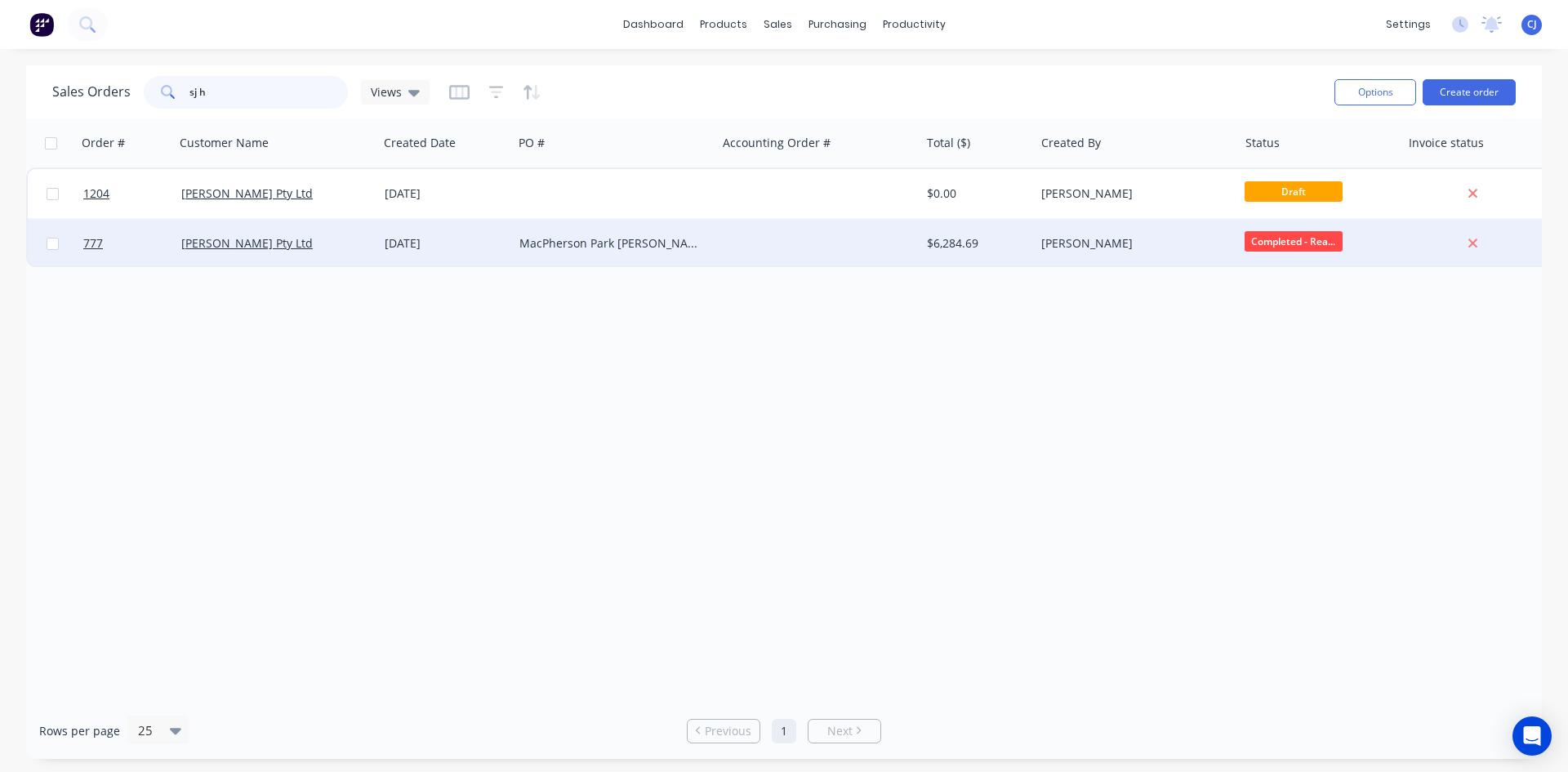
type input "sj h"
click at [547, 264] on div "MacPherson Park [PERSON_NAME]" at bounding box center [614, 243] width 203 height 49
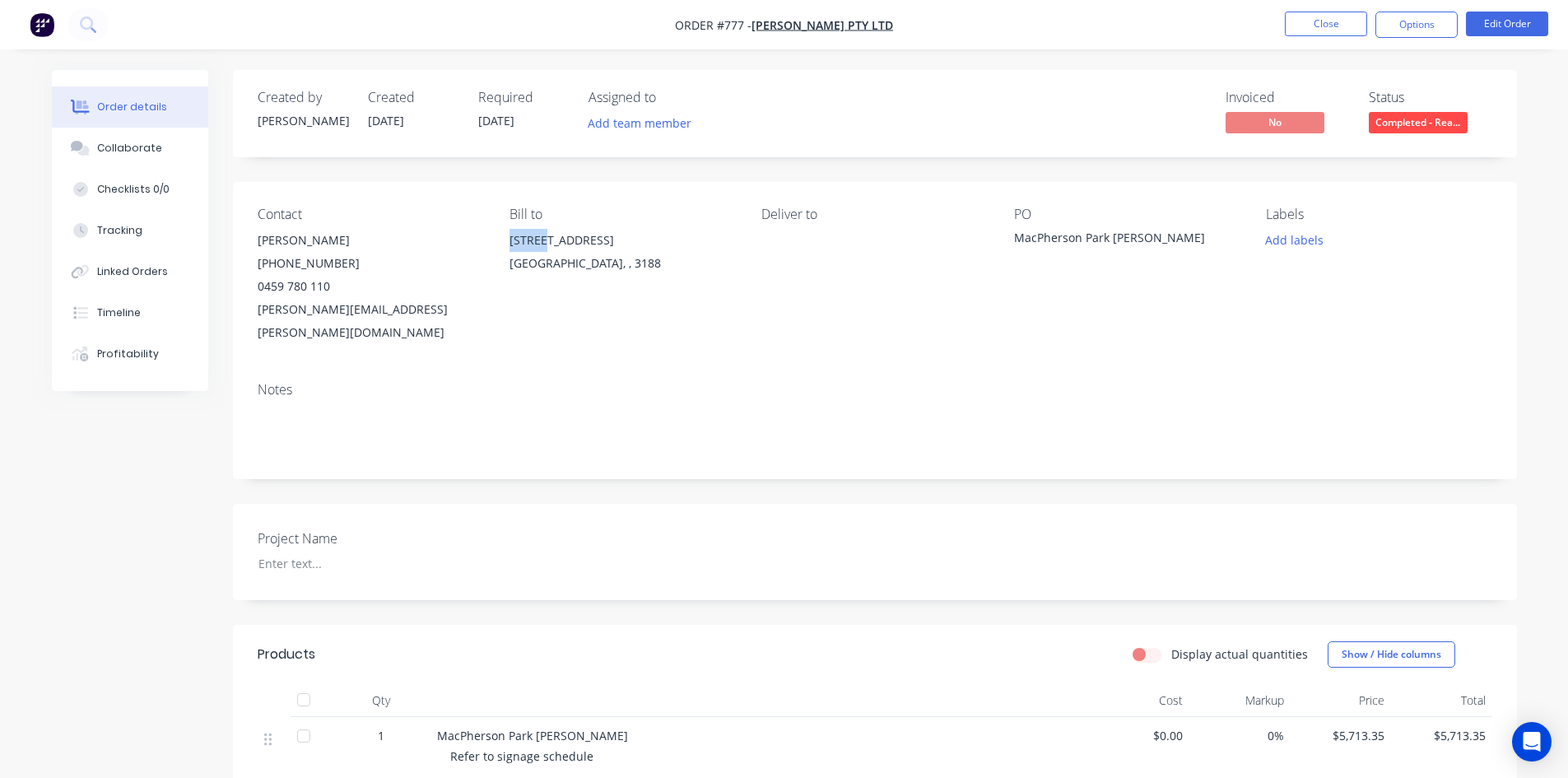
drag, startPoint x: 499, startPoint y: 237, endPoint x: 548, endPoint y: 247, distance: 50.0
click at [548, 247] on div "Contact Dean Wainstein (03) 8552 2800 0459 780 110 dean.wainstein@sjhiggins.com…" at bounding box center [875, 276] width 1284 height 187
click at [887, 341] on div "Contact Dean Wainstein (03) 8552 2800 0459 780 110 dean.wainstein@sjhiggins.com…" at bounding box center [875, 276] width 1284 height 187
